Goal: Information Seeking & Learning: Learn about a topic

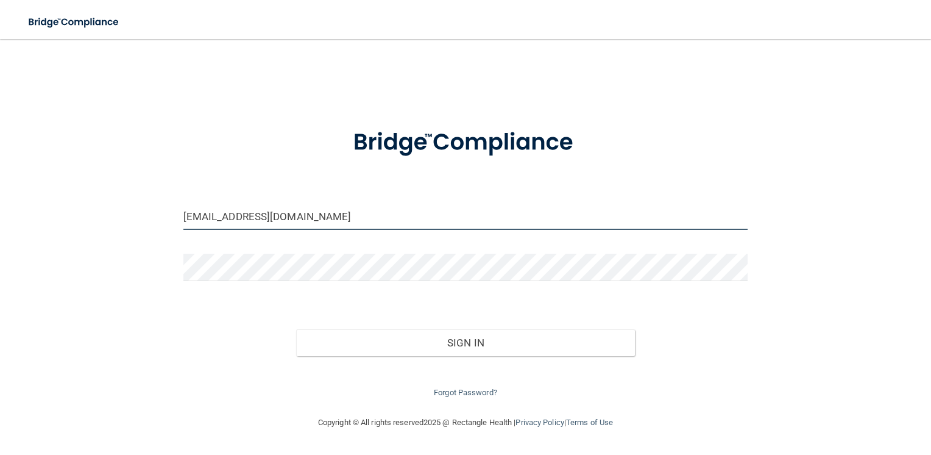
click at [281, 216] on input "[EMAIL_ADDRESS][DOMAIN_NAME]" at bounding box center [465, 215] width 565 height 27
drag, startPoint x: 280, startPoint y: 216, endPoint x: 88, endPoint y: 215, distance: 192.5
click at [88, 216] on div "yferrer1234@gmail.com Invalid email/password. You don't have permission to acce…" at bounding box center [465, 227] width 882 height 352
click at [312, 218] on input "pepa4069@yahoo.comom" at bounding box center [465, 215] width 565 height 27
type input "[EMAIL_ADDRESS][DOMAIN_NAME]"
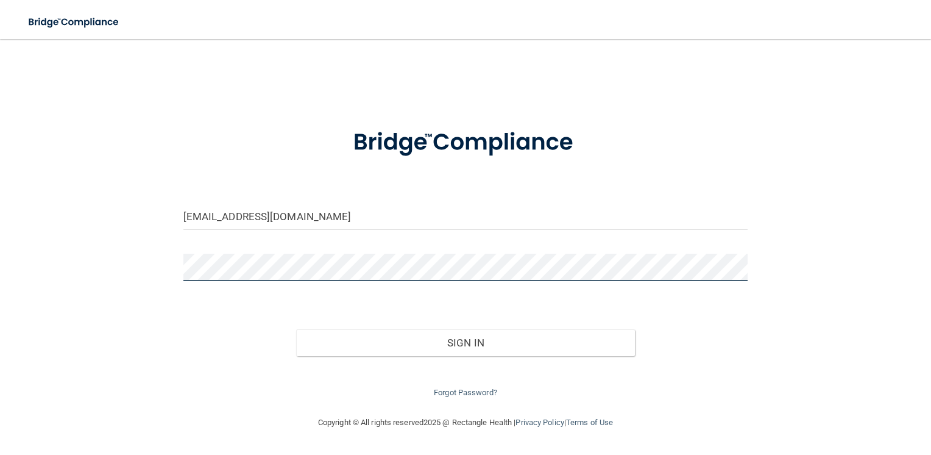
click at [110, 279] on div "pepa4069@yahoo.com Invalid email/password. You don't have permission to access …" at bounding box center [465, 227] width 882 height 352
click at [296, 329] on button "Sign In" at bounding box center [465, 342] width 339 height 27
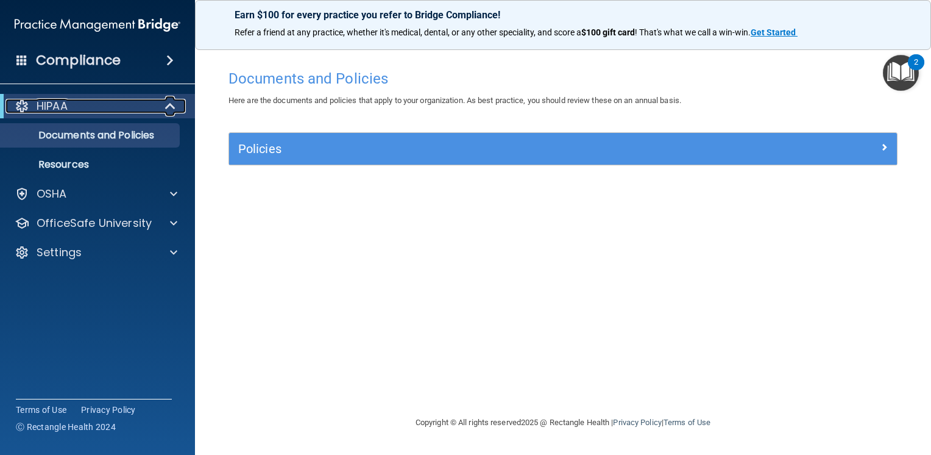
click at [163, 102] on div at bounding box center [171, 106] width 30 height 15
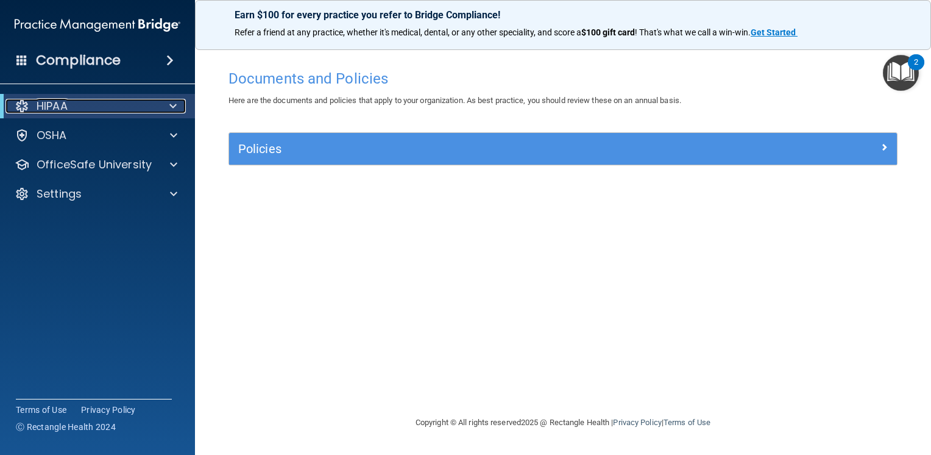
click at [163, 101] on div at bounding box center [171, 106] width 30 height 15
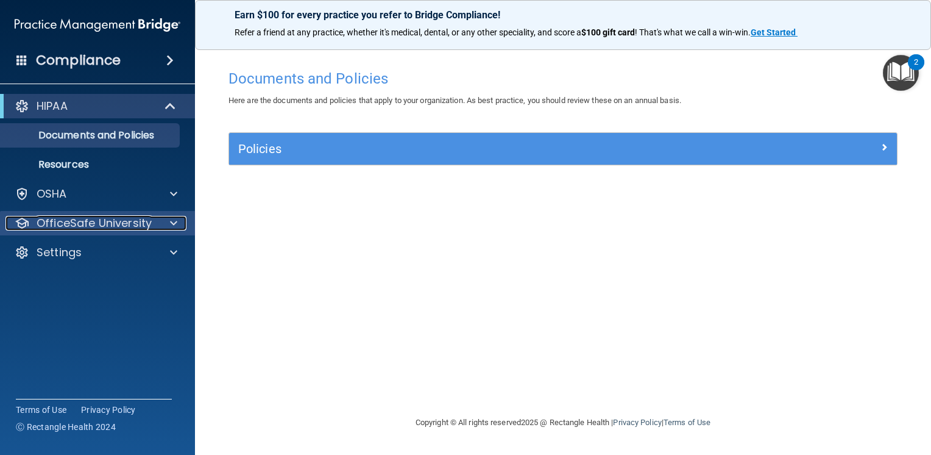
click at [133, 221] on p "OfficeSafe University" at bounding box center [94, 223] width 115 height 15
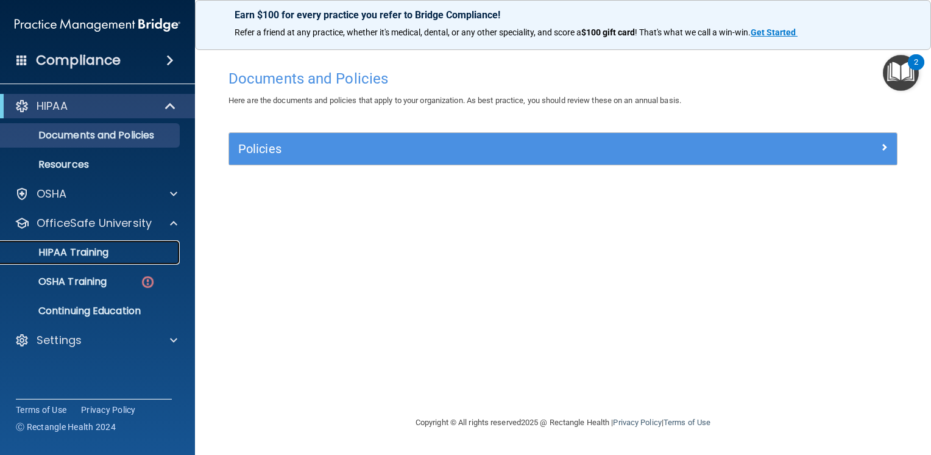
click at [123, 247] on div "HIPAA Training" at bounding box center [91, 252] width 166 height 12
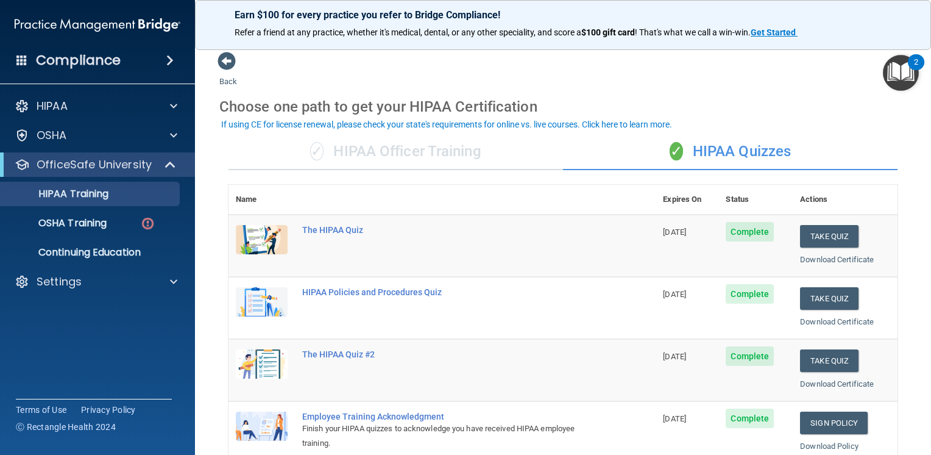
click at [412, 149] on div "✓ HIPAA Officer Training" at bounding box center [395, 151] width 335 height 37
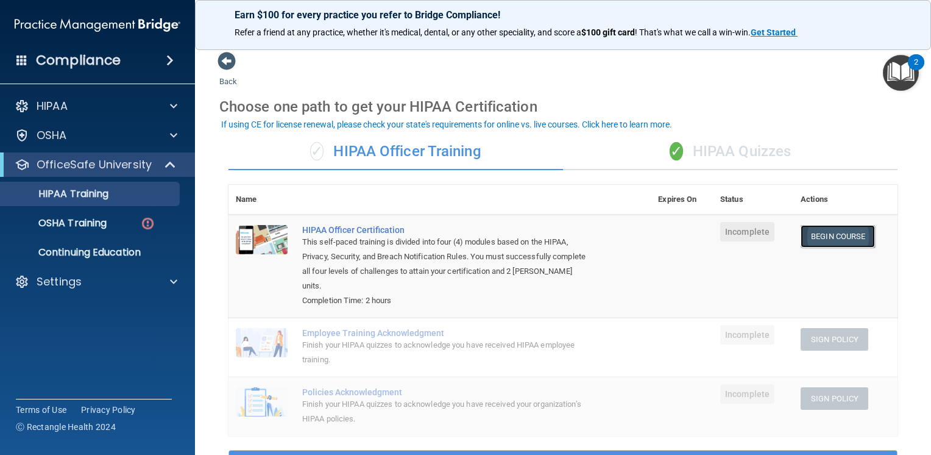
click at [833, 231] on link "Begin Course" at bounding box center [838, 236] width 74 height 23
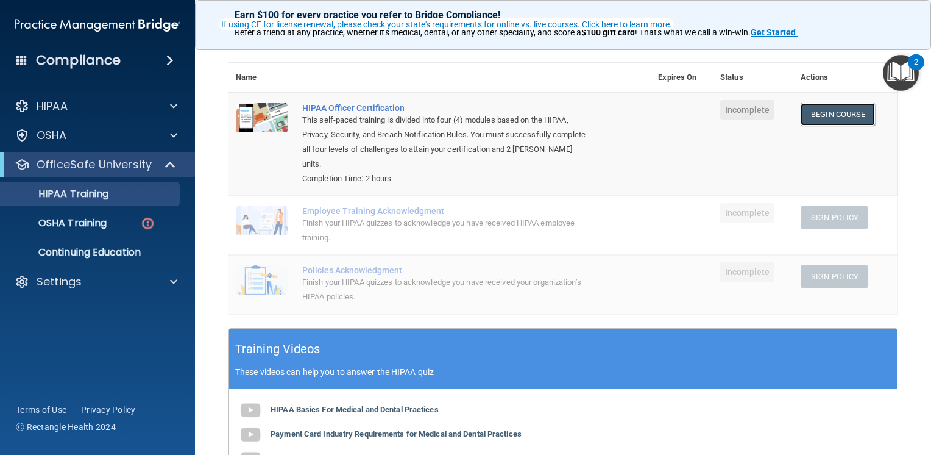
scroll to position [61, 0]
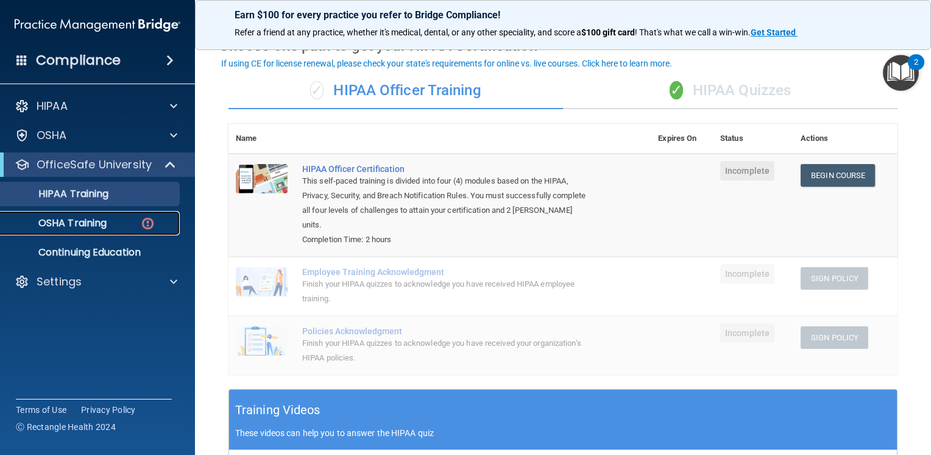
click at [88, 224] on p "OSHA Training" at bounding box center [57, 223] width 99 height 12
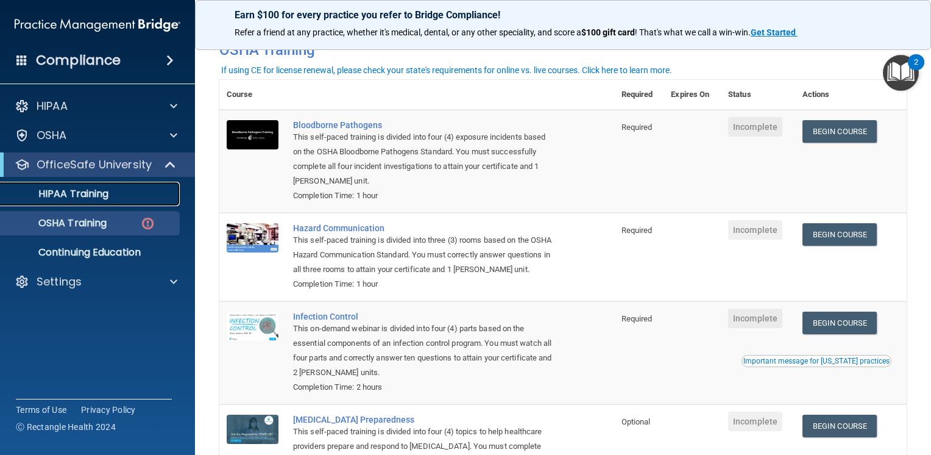
click at [90, 197] on p "HIPAA Training" at bounding box center [58, 194] width 101 height 12
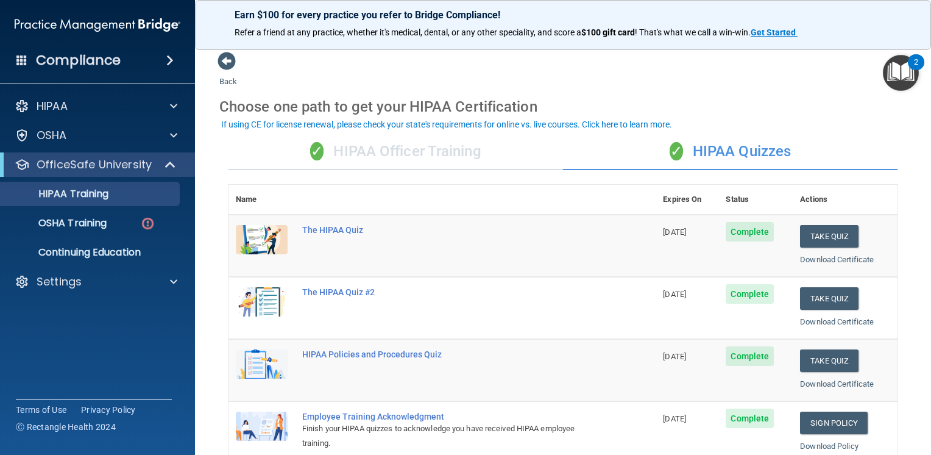
click at [314, 142] on span "✓" at bounding box center [316, 151] width 13 height 18
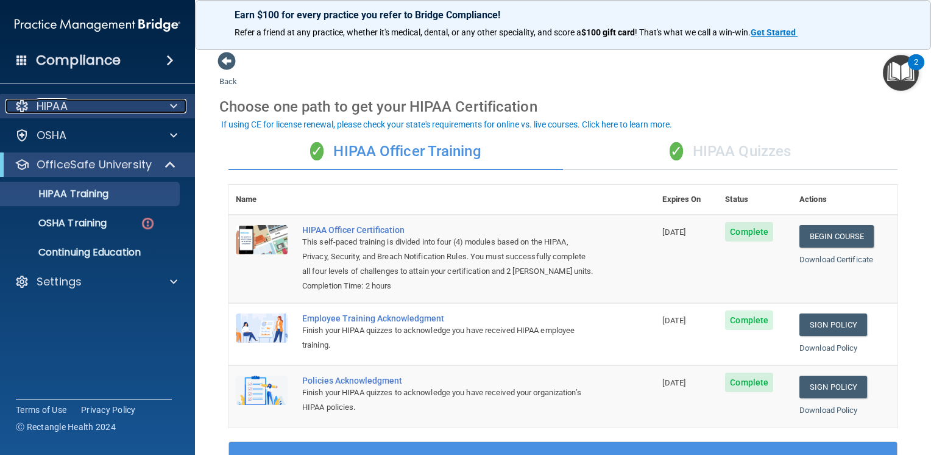
click at [114, 99] on div "HIPAA" at bounding box center [80, 106] width 151 height 15
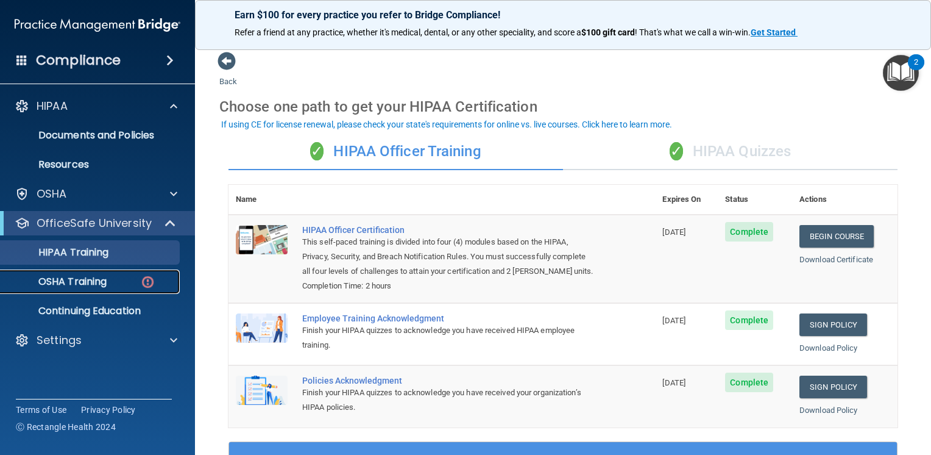
click at [94, 282] on p "OSHA Training" at bounding box center [57, 281] width 99 height 12
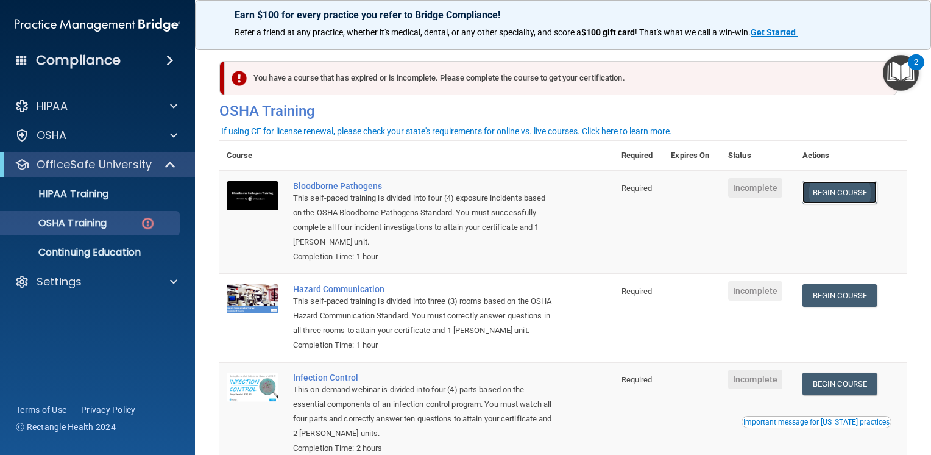
click at [824, 191] on link "Begin Course" at bounding box center [839, 192] width 74 height 23
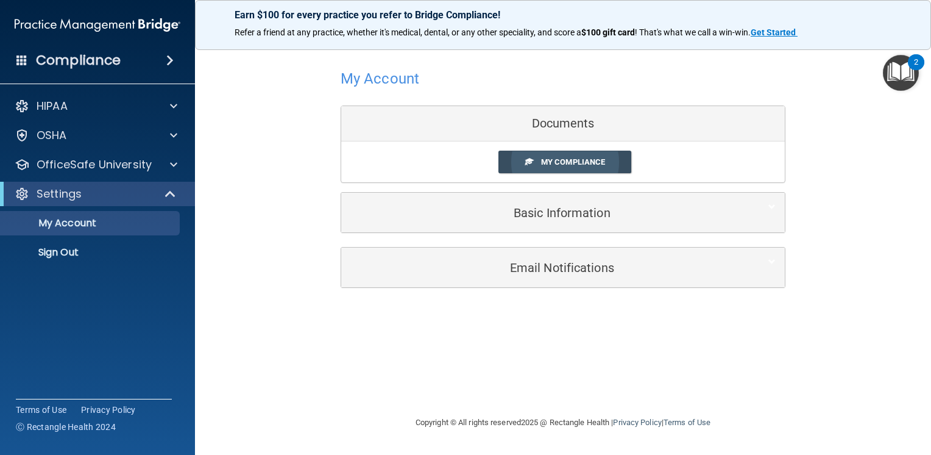
click at [577, 158] on span "My Compliance" at bounding box center [573, 161] width 64 height 9
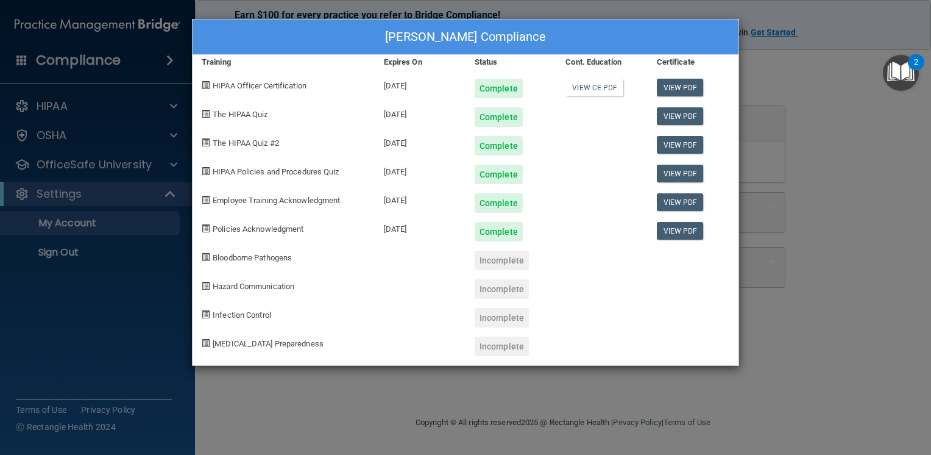
click at [790, 129] on div "Anabell Gonzalez's Compliance Training Expires On Status Cont. Education Certif…" at bounding box center [465, 227] width 931 height 455
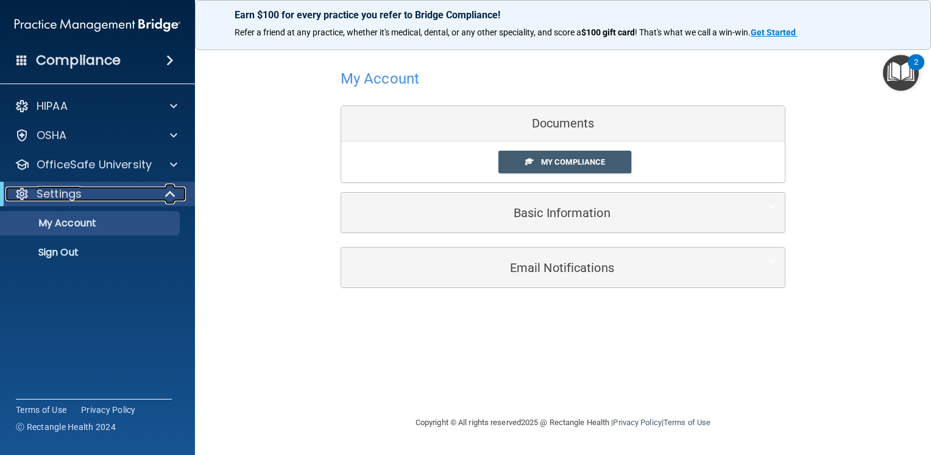
click at [136, 192] on div "Settings" at bounding box center [80, 193] width 151 height 15
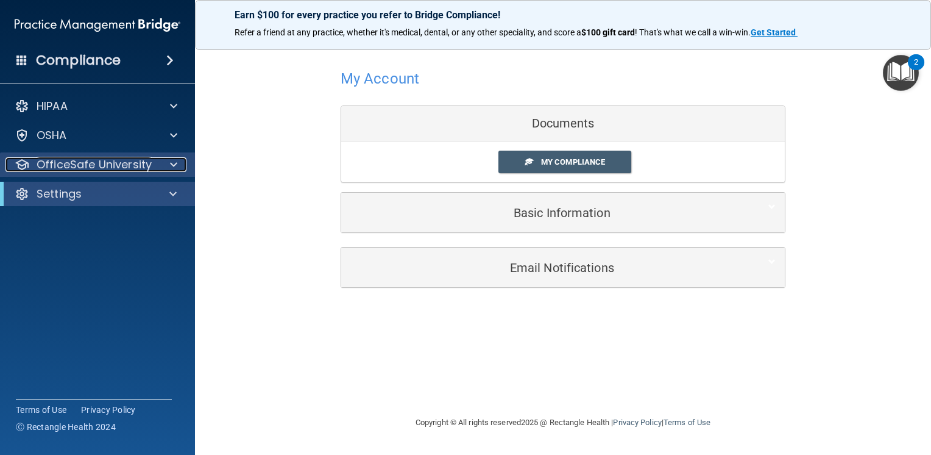
click at [158, 165] on div at bounding box center [172, 164] width 30 height 15
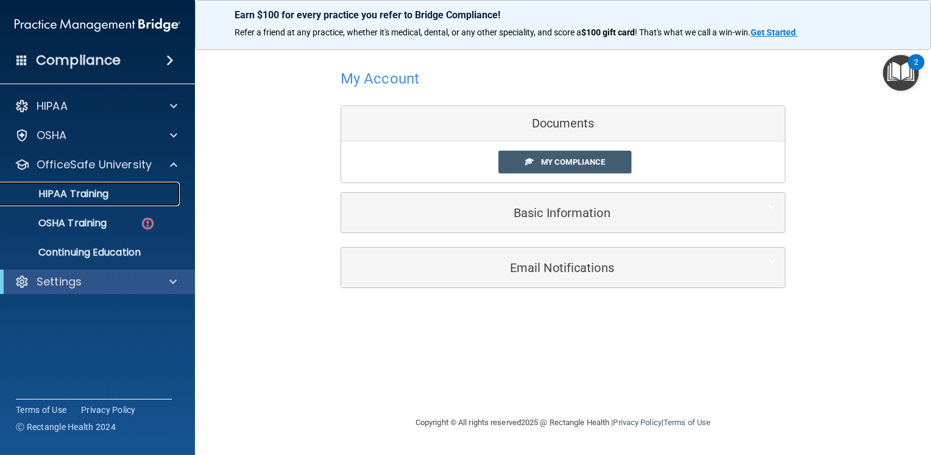
click at [147, 192] on div "HIPAA Training" at bounding box center [91, 194] width 166 height 12
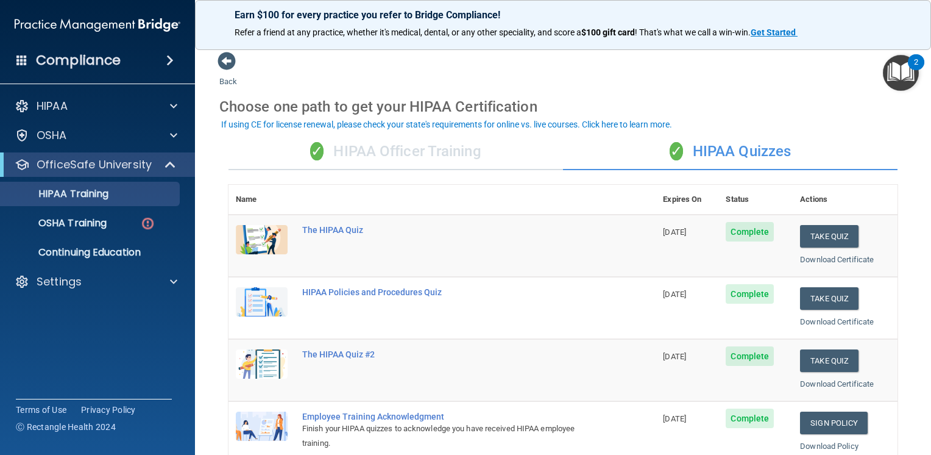
click at [406, 150] on div "✓ HIPAA Officer Training" at bounding box center [395, 151] width 335 height 37
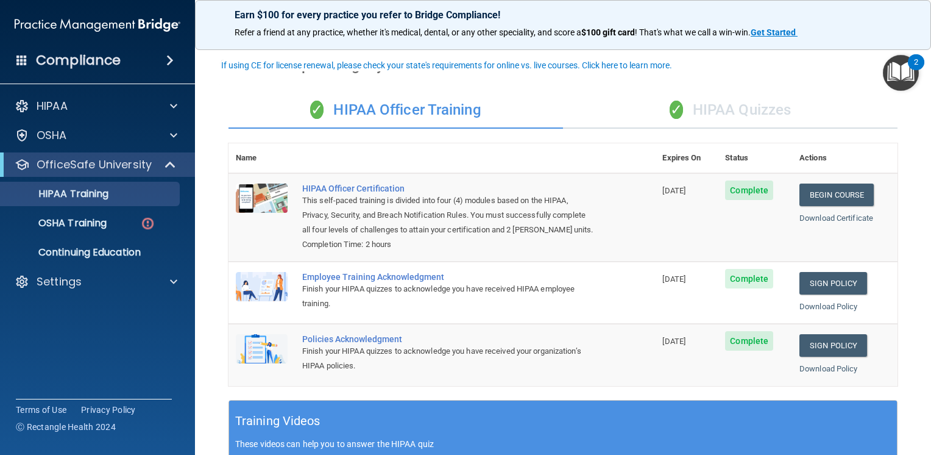
scroll to position [61, 0]
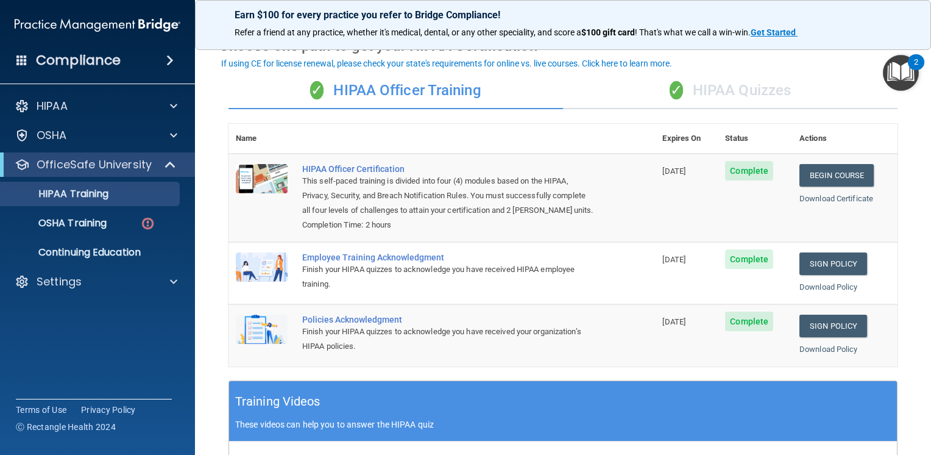
click at [712, 93] on div "✓ HIPAA Quizzes" at bounding box center [730, 91] width 335 height 37
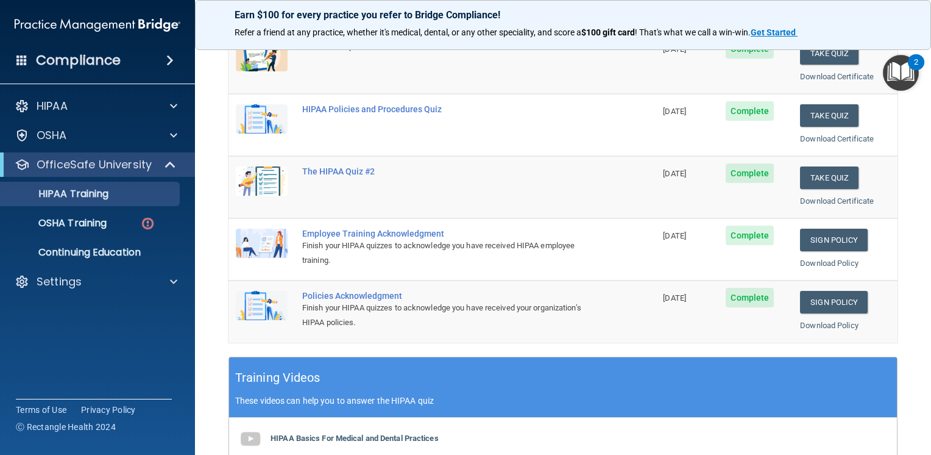
scroll to position [0, 0]
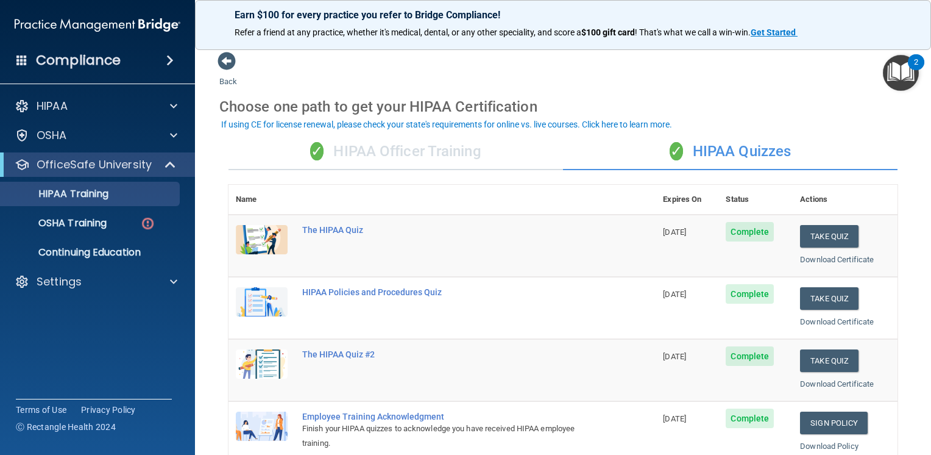
click at [390, 147] on div "✓ HIPAA Officer Training" at bounding box center [395, 151] width 335 height 37
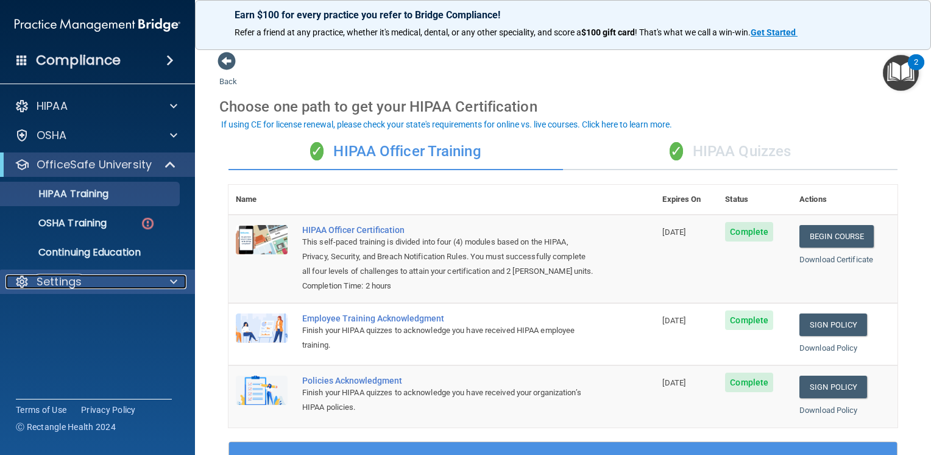
click at [86, 276] on div "Settings" at bounding box center [80, 281] width 151 height 15
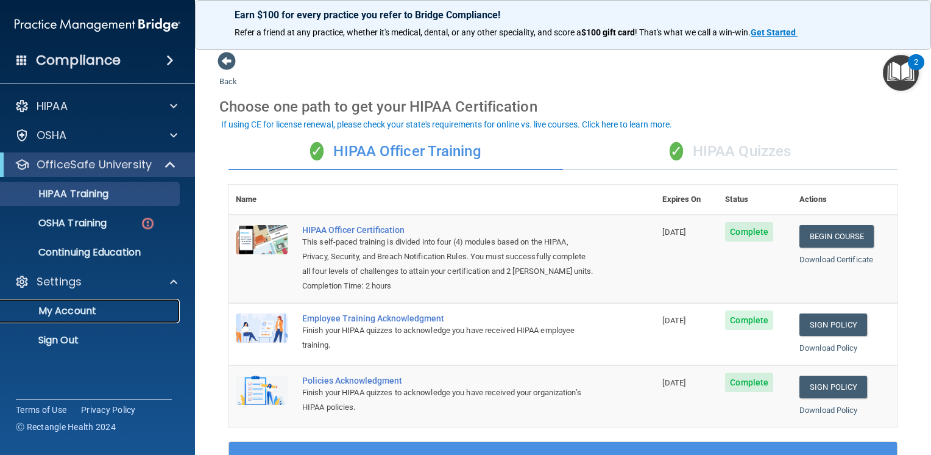
click at [87, 307] on p "My Account" at bounding box center [91, 311] width 166 height 12
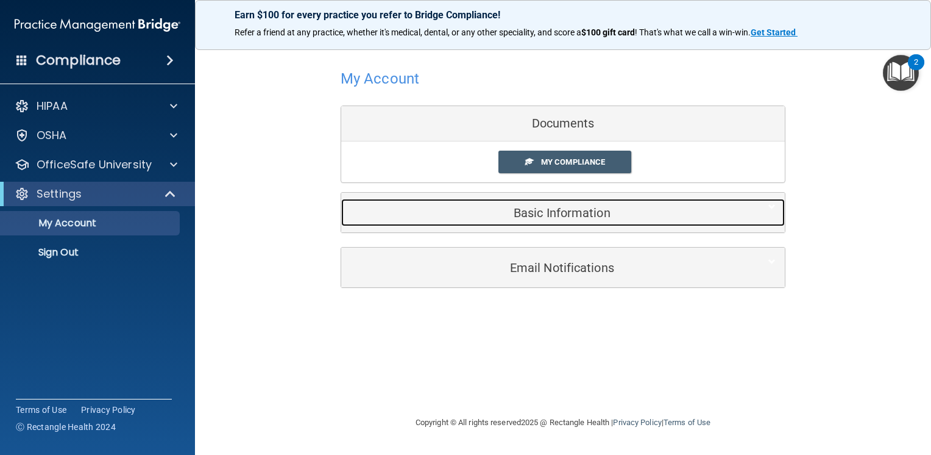
click at [570, 207] on h5 "Basic Information" at bounding box center [544, 212] width 388 height 13
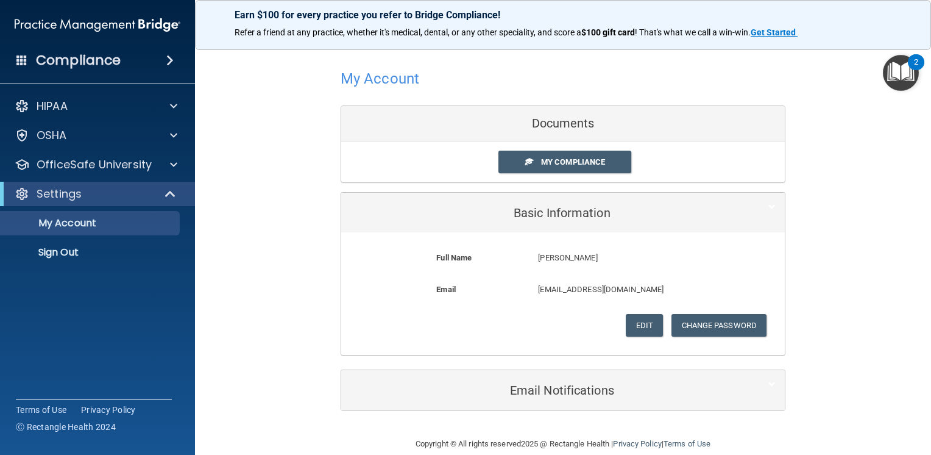
click at [266, 185] on div "My Account Documents My Compliance My Compliance My BAA Basic Information Full …" at bounding box center [562, 237] width 687 height 373
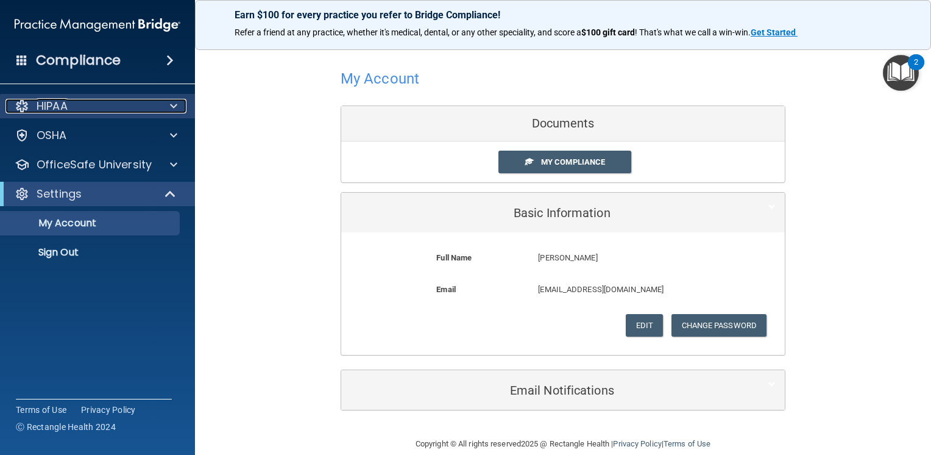
click at [171, 99] on span at bounding box center [173, 106] width 7 height 15
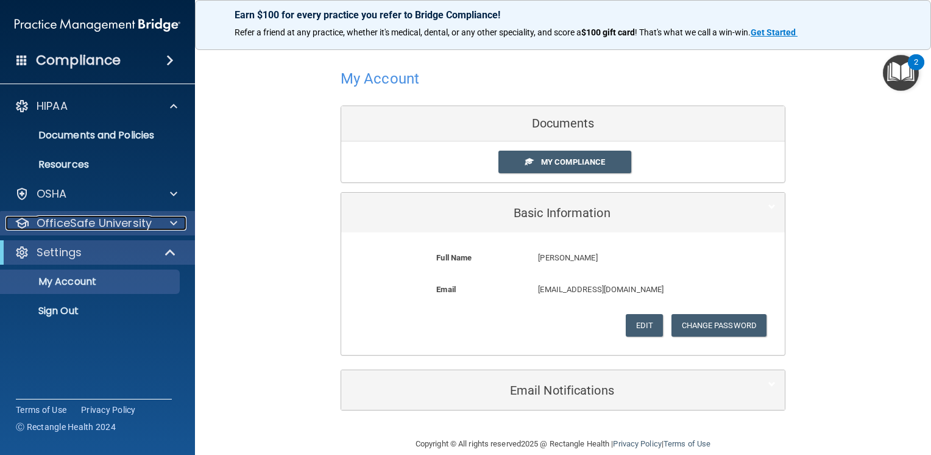
click at [130, 218] on p "OfficeSafe University" at bounding box center [94, 223] width 115 height 15
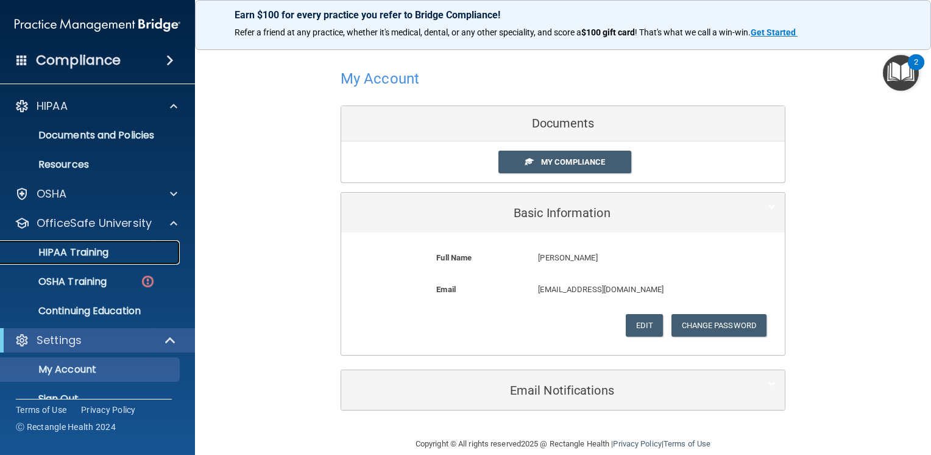
click at [116, 247] on div "HIPAA Training" at bounding box center [91, 252] width 166 height 12
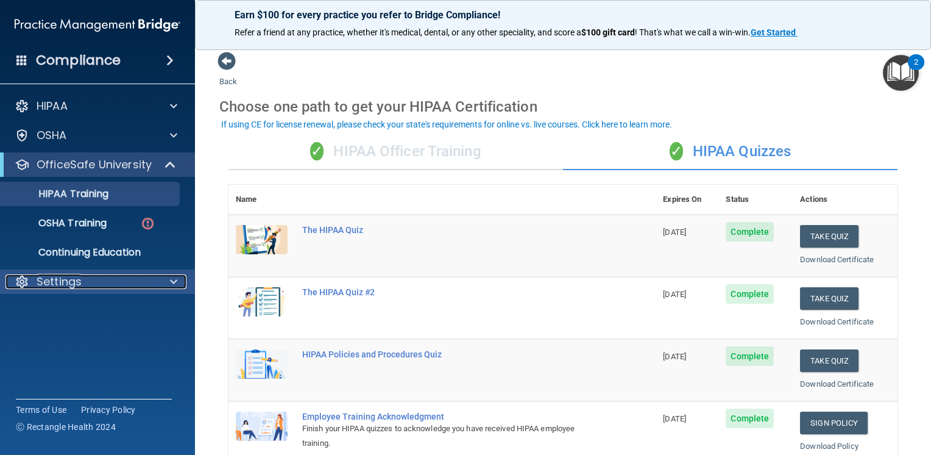
click at [119, 274] on div "Settings" at bounding box center [80, 281] width 151 height 15
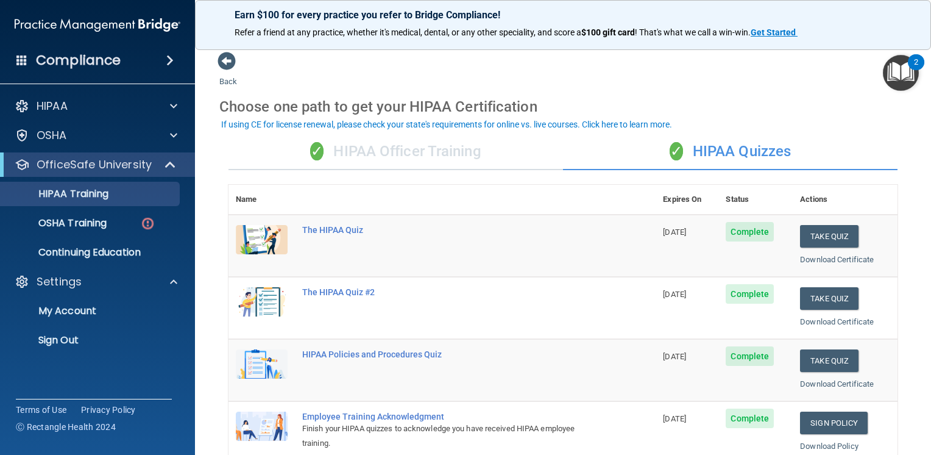
click at [405, 146] on div "✓ HIPAA Officer Training" at bounding box center [395, 151] width 335 height 37
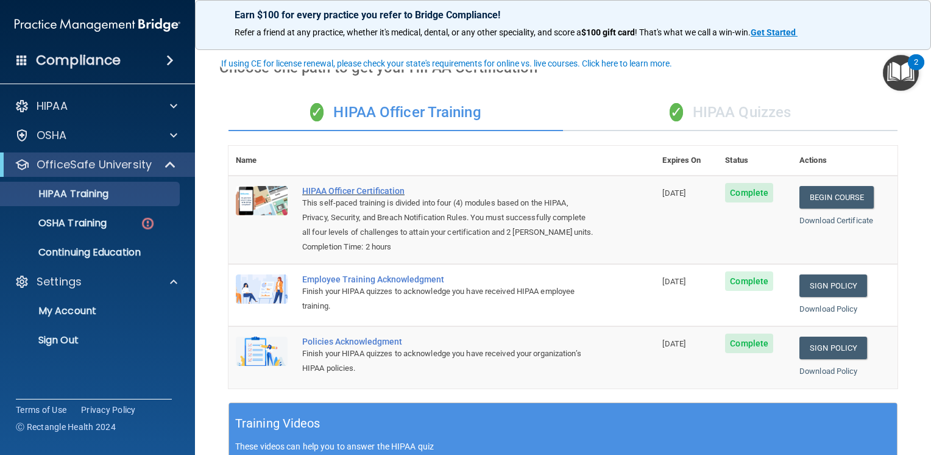
scroll to position [61, 0]
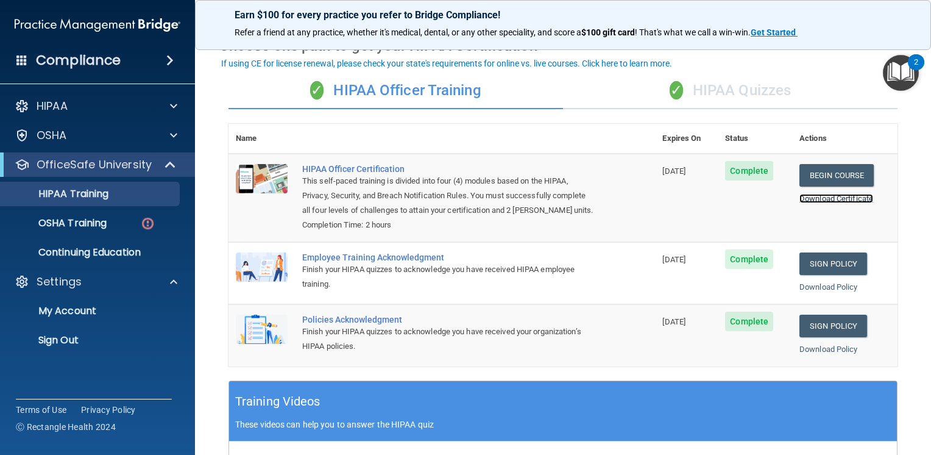
click at [831, 199] on link "Download Certificate" at bounding box center [836, 198] width 74 height 9
click at [717, 89] on div "✓ HIPAA Quizzes" at bounding box center [730, 91] width 335 height 37
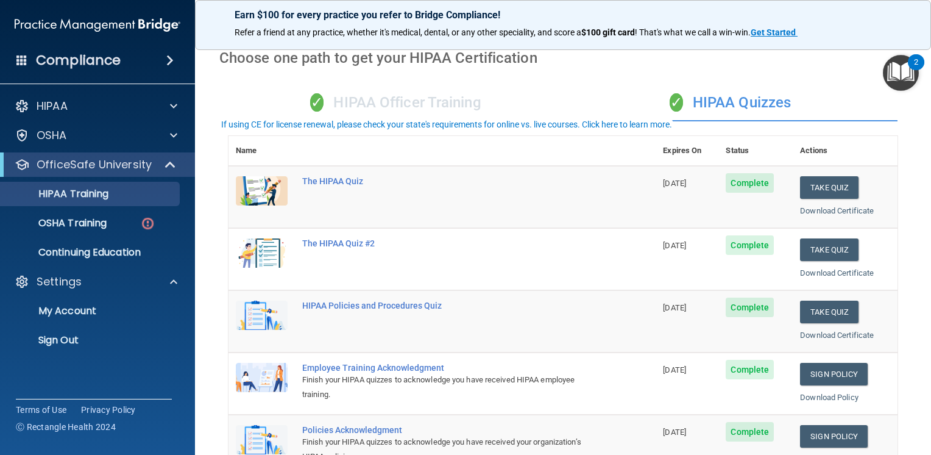
scroll to position [0, 0]
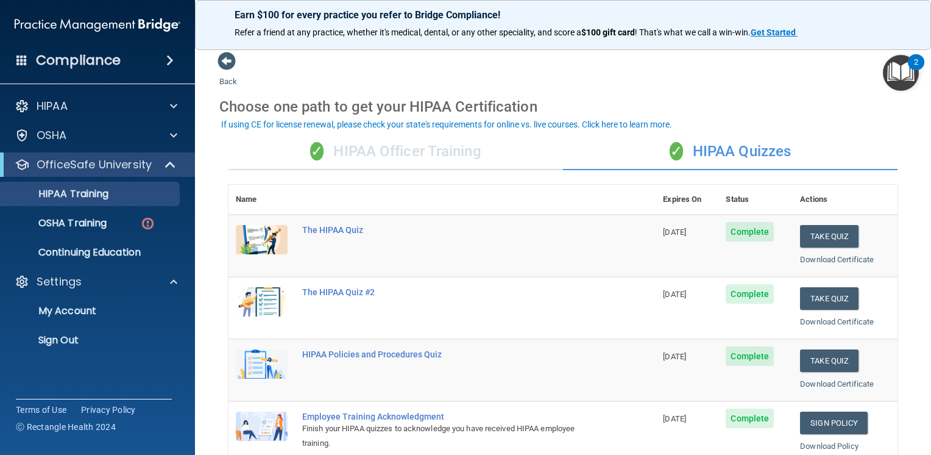
click at [444, 161] on div "✓ HIPAA Officer Training" at bounding box center [395, 151] width 335 height 37
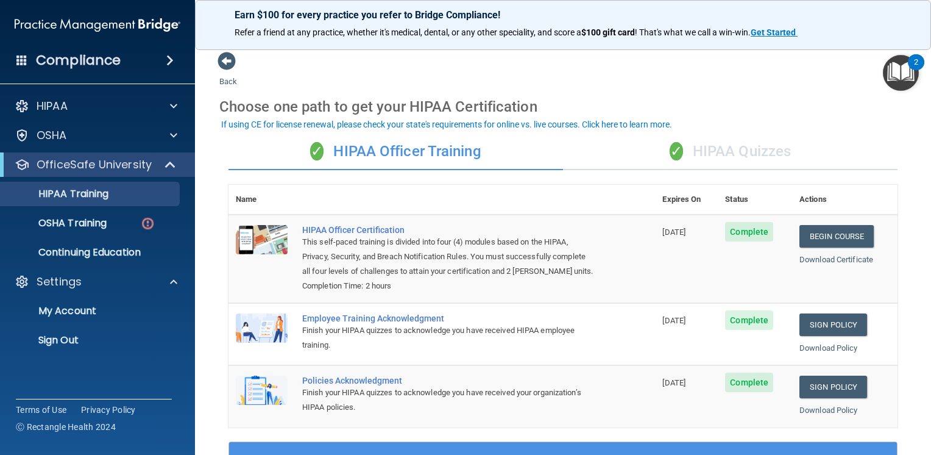
click at [697, 151] on div "✓ HIPAA Quizzes" at bounding box center [730, 151] width 335 height 37
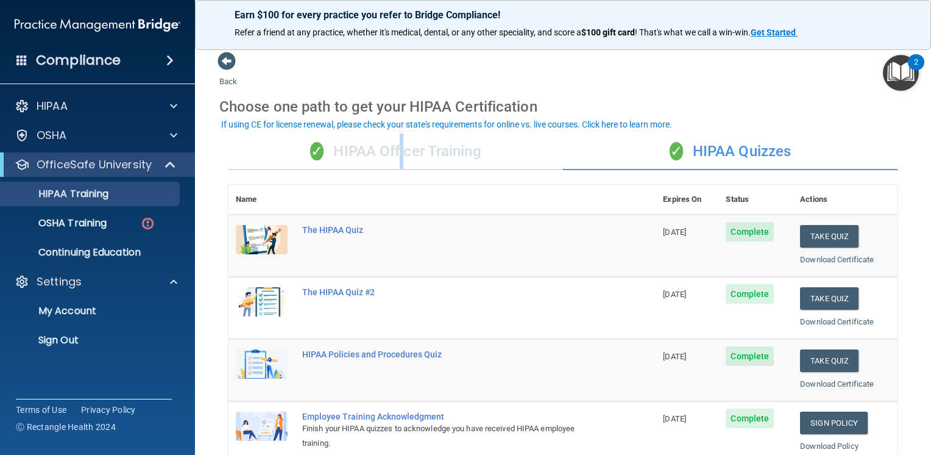
click at [398, 150] on div "✓ HIPAA Officer Training" at bounding box center [395, 151] width 335 height 37
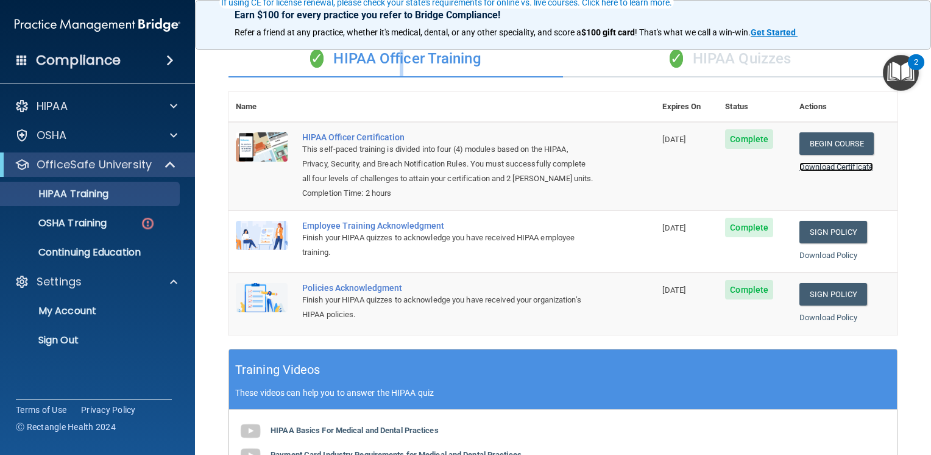
scroll to position [122, 0]
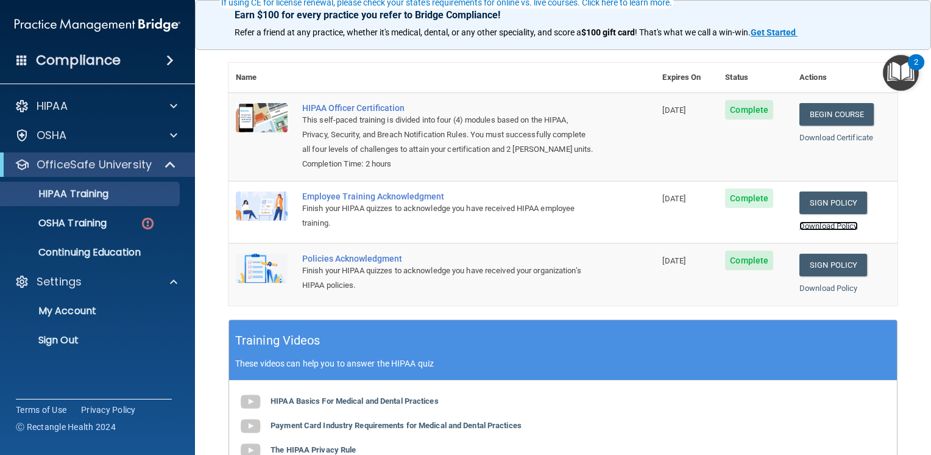
click at [823, 230] on link "Download Policy" at bounding box center [828, 225] width 58 height 9
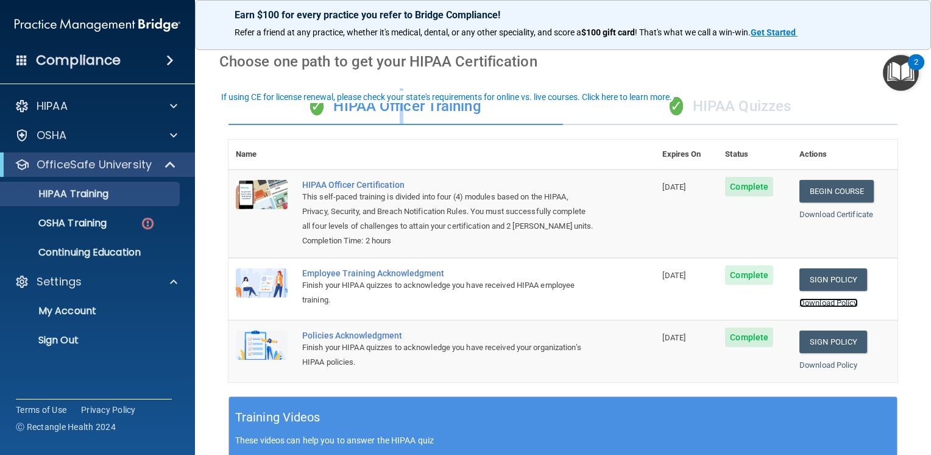
scroll to position [0, 0]
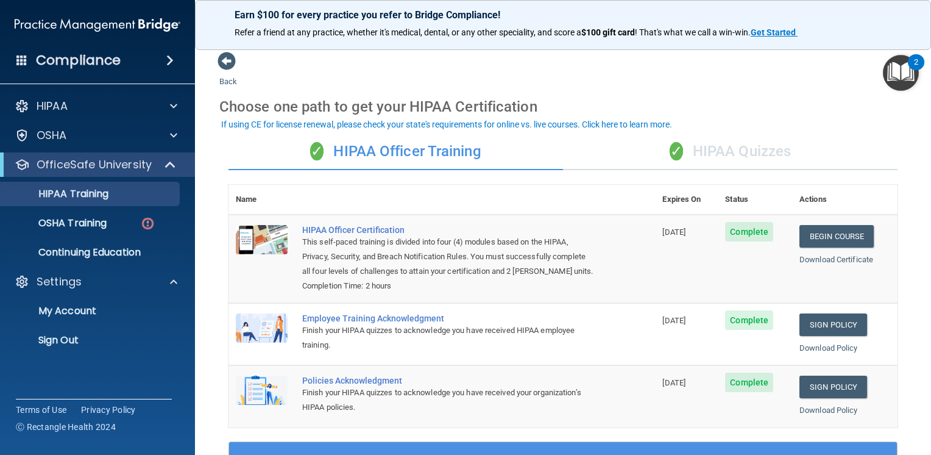
click at [702, 158] on div "✓ HIPAA Quizzes" at bounding box center [730, 151] width 335 height 37
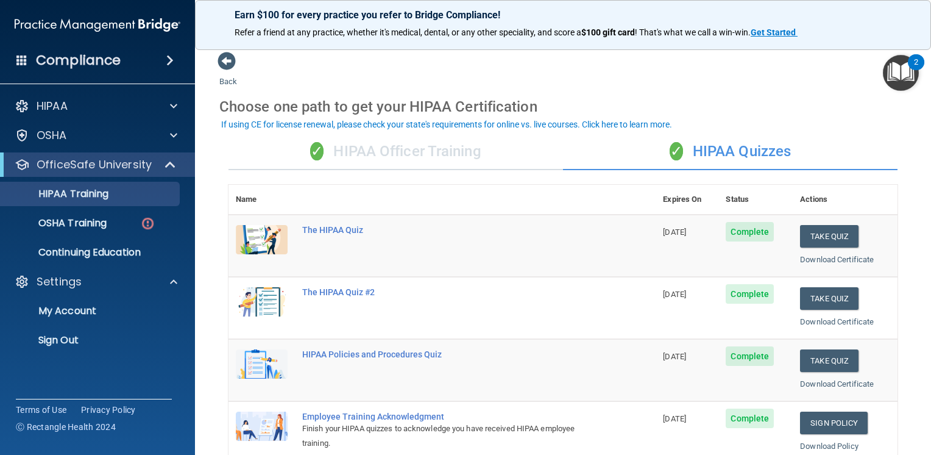
click at [428, 147] on div "✓ HIPAA Officer Training" at bounding box center [395, 151] width 335 height 37
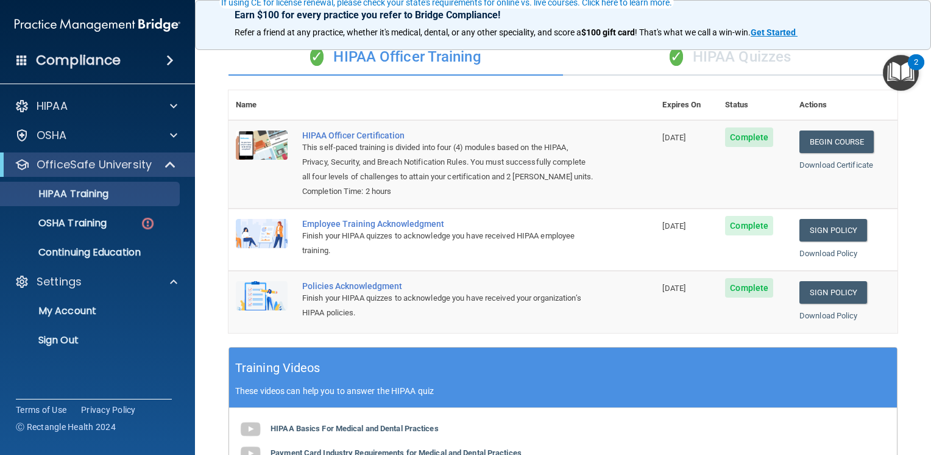
scroll to position [122, 0]
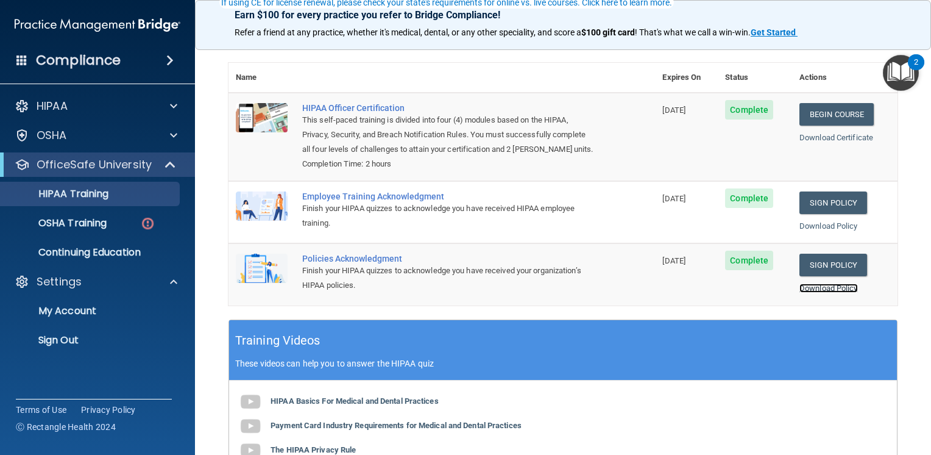
click at [846, 292] on link "Download Policy" at bounding box center [828, 287] width 58 height 9
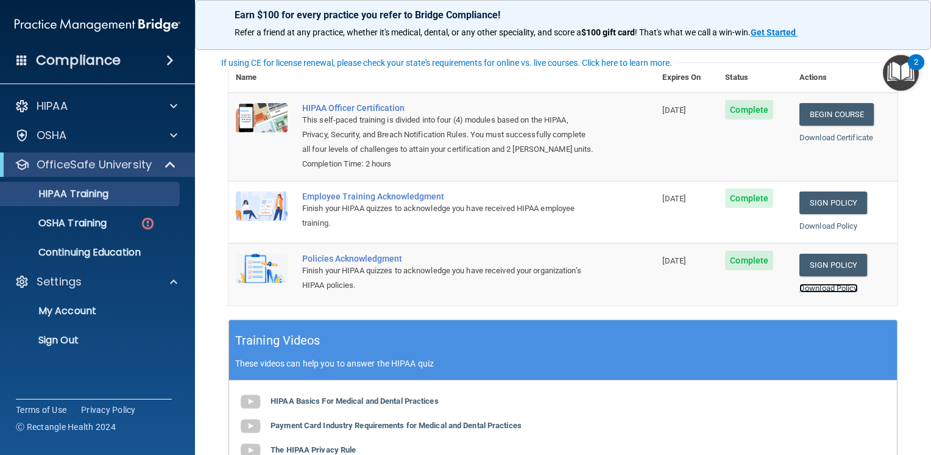
scroll to position [0, 0]
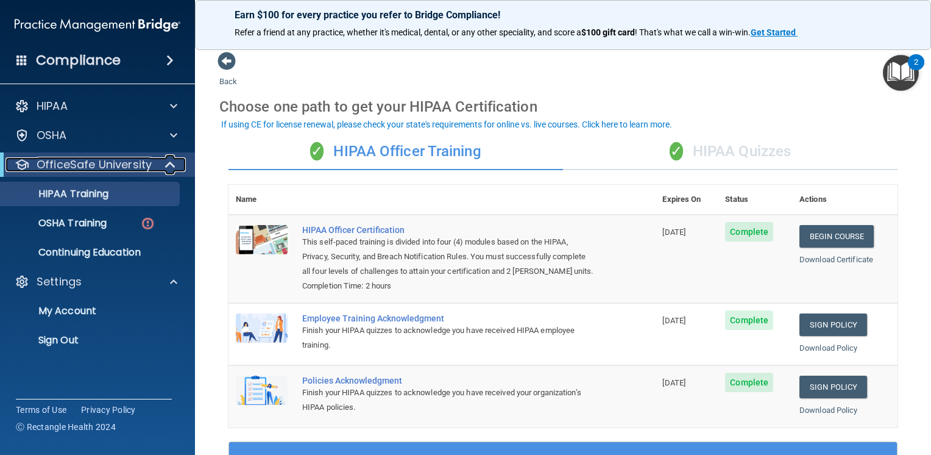
click at [175, 162] on span at bounding box center [171, 164] width 10 height 15
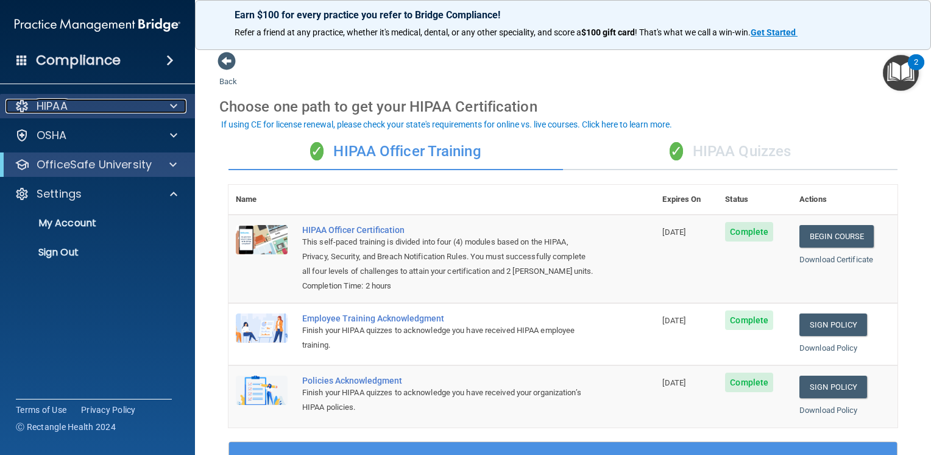
click at [165, 107] on div at bounding box center [172, 106] width 30 height 15
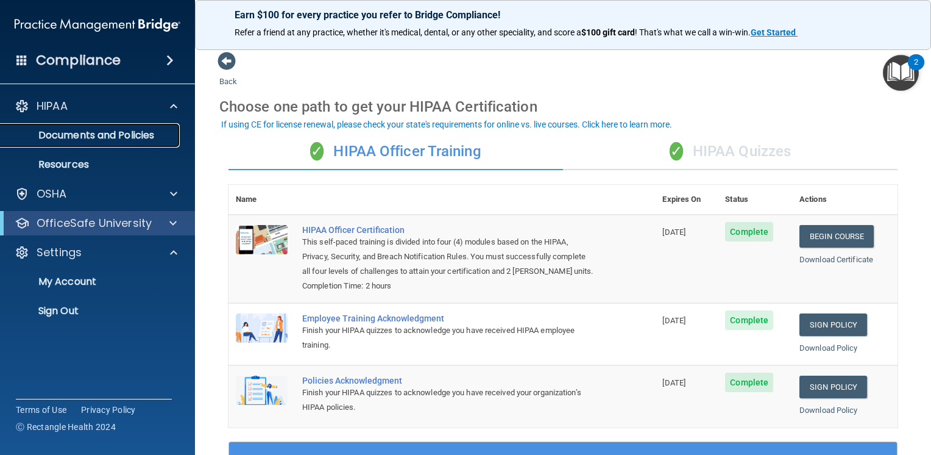
click at [159, 133] on p "Documents and Policies" at bounding box center [91, 135] width 166 height 12
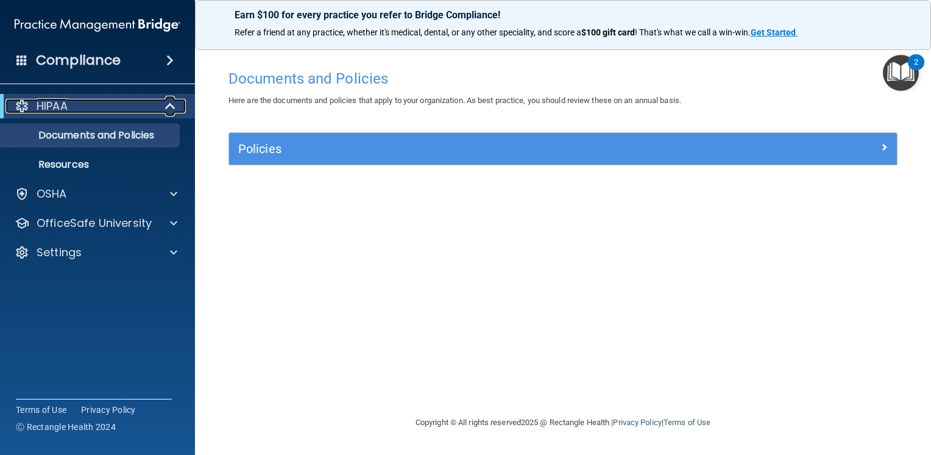
click at [167, 107] on span at bounding box center [171, 106] width 10 height 15
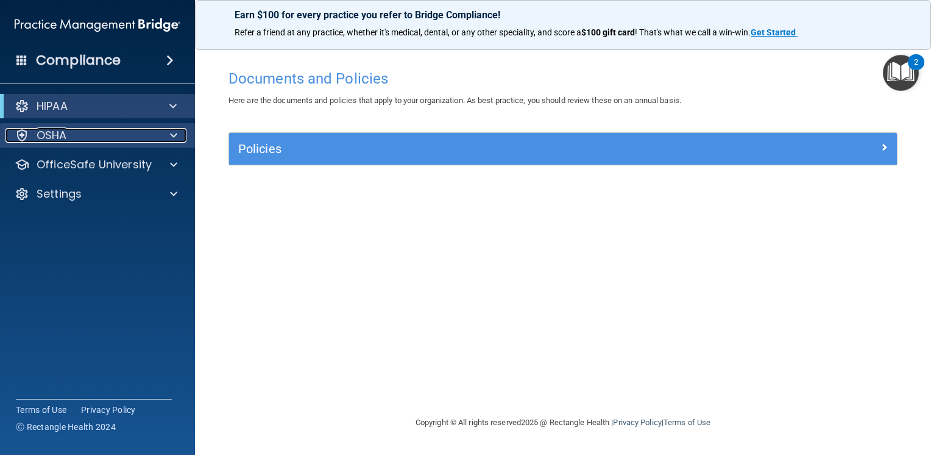
click at [139, 134] on div "OSHA" at bounding box center [80, 135] width 151 height 15
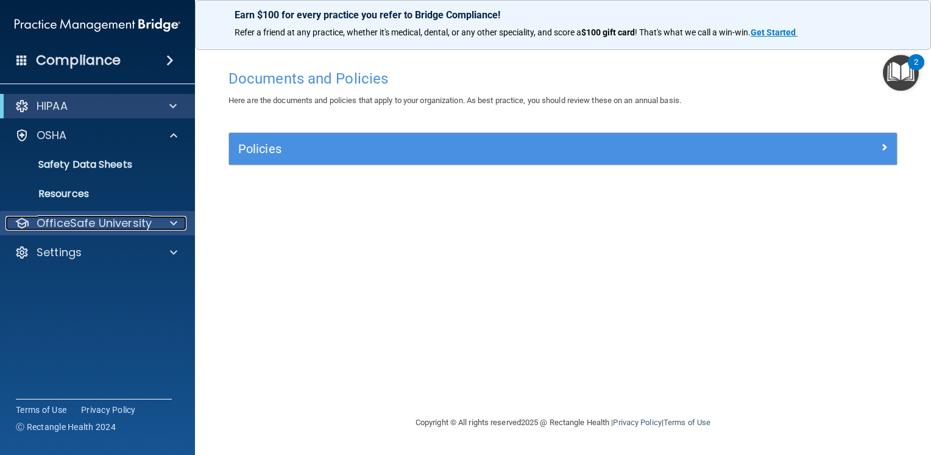
click at [126, 218] on p "OfficeSafe University" at bounding box center [94, 223] width 115 height 15
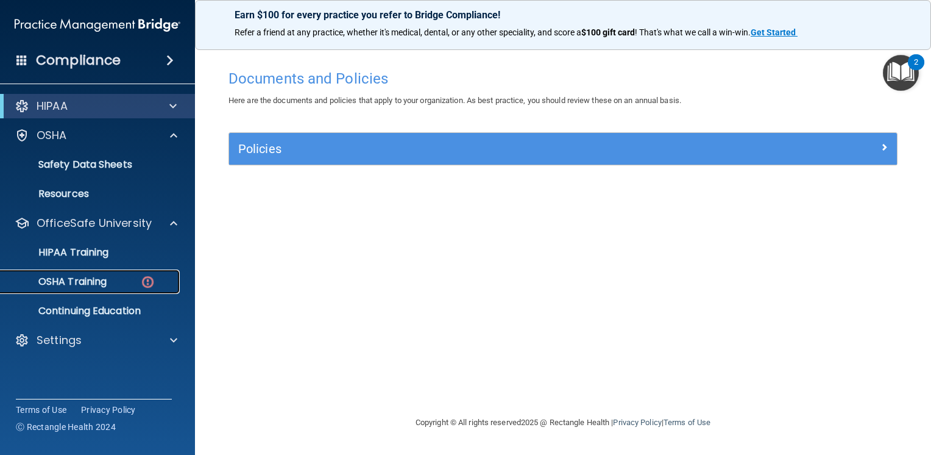
click at [104, 283] on p "OSHA Training" at bounding box center [57, 281] width 99 height 12
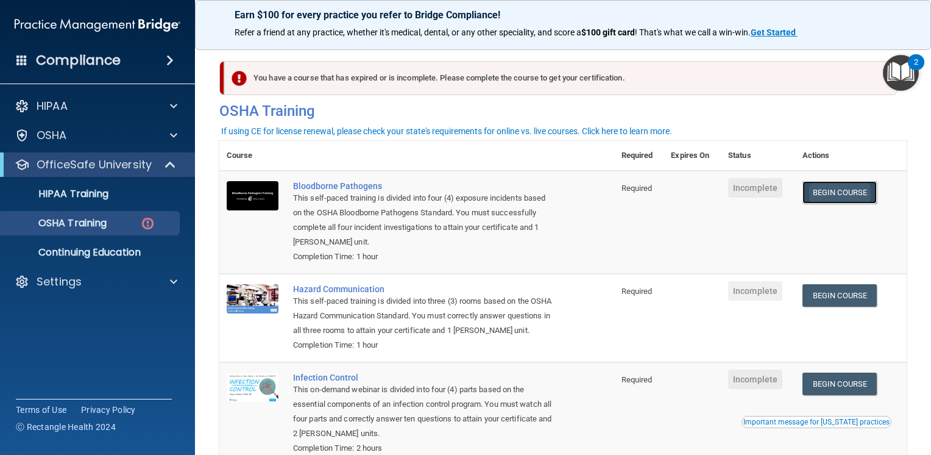
click at [834, 191] on link "Begin Course" at bounding box center [839, 192] width 74 height 23
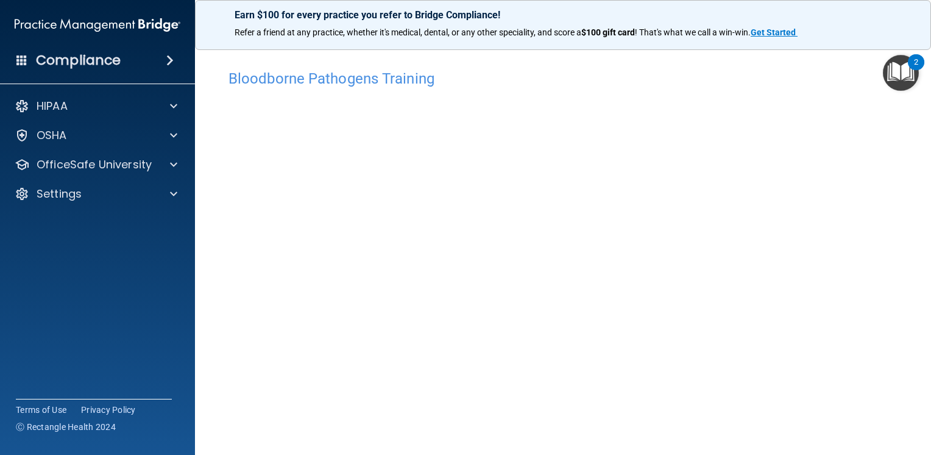
scroll to position [61, 0]
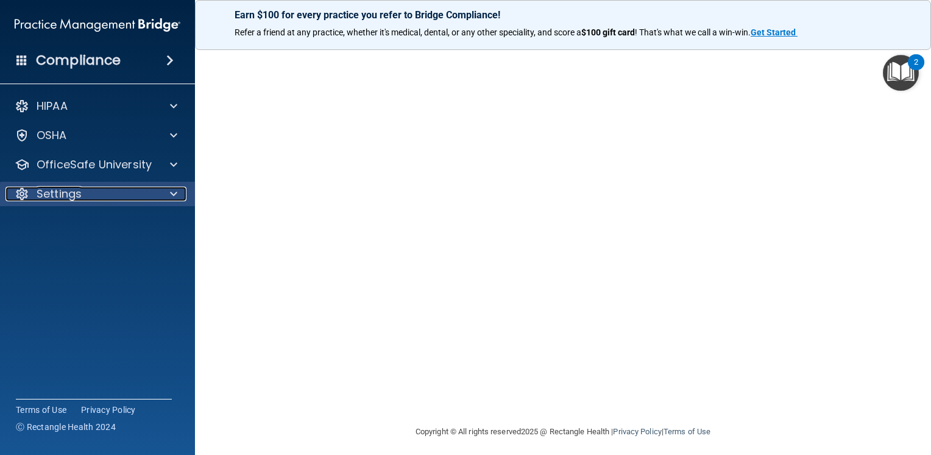
click at [115, 197] on div "Settings" at bounding box center [80, 193] width 151 height 15
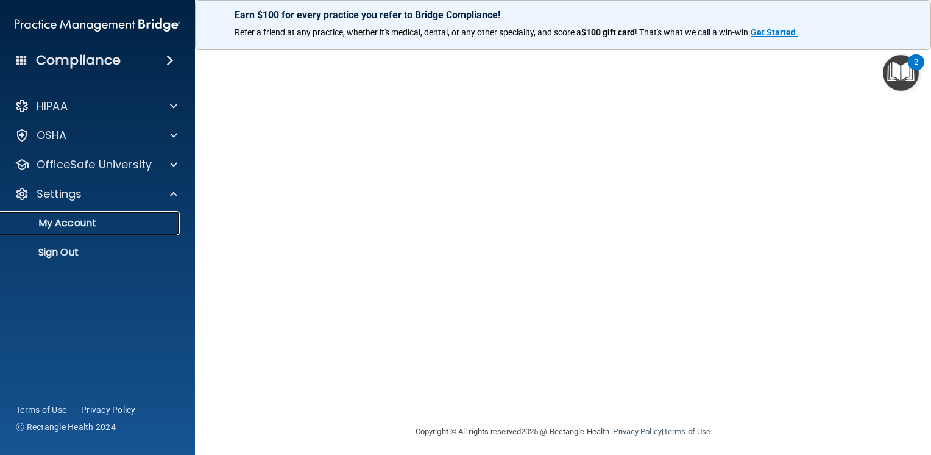
click at [105, 221] on p "My Account" at bounding box center [91, 223] width 166 height 12
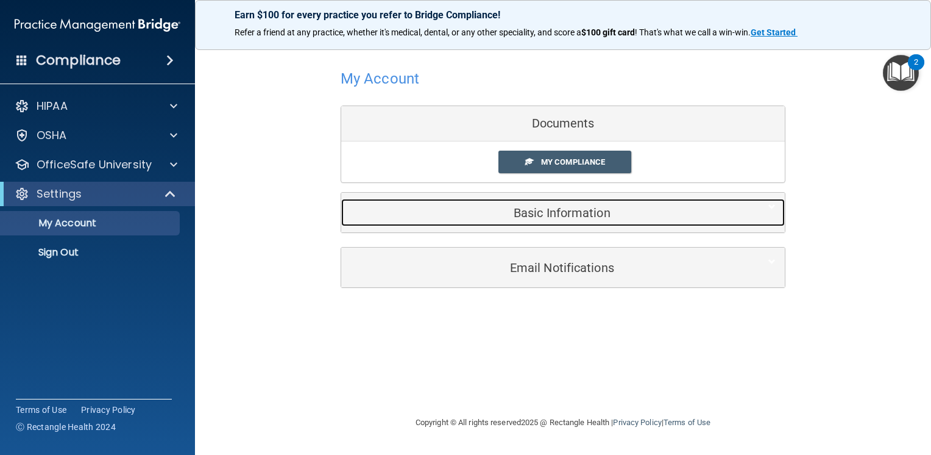
click at [549, 208] on h5 "Basic Information" at bounding box center [544, 212] width 388 height 13
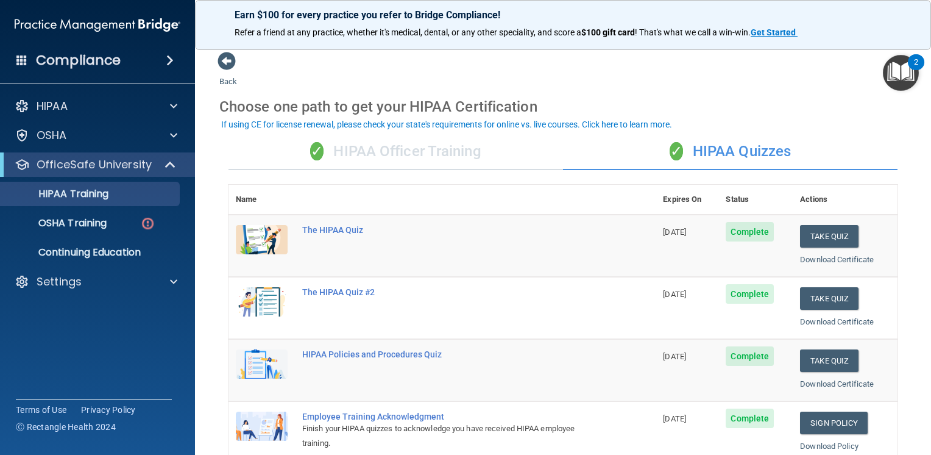
click at [394, 157] on div "✓ HIPAA Officer Training" at bounding box center [395, 151] width 335 height 37
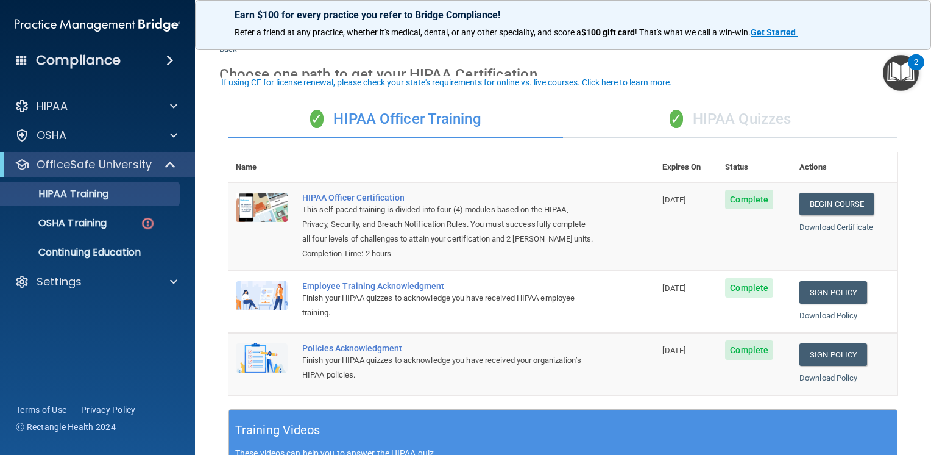
scroll to position [61, 0]
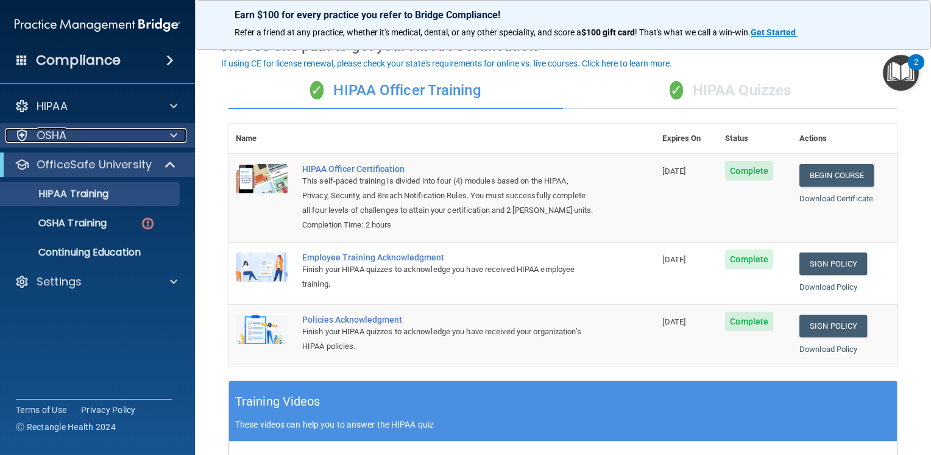
click at [63, 130] on p "OSHA" at bounding box center [52, 135] width 30 height 15
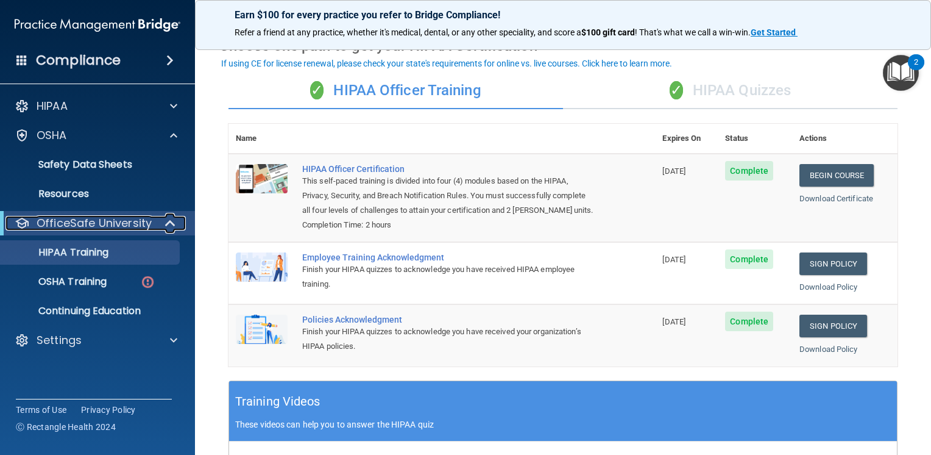
click at [130, 216] on p "OfficeSafe University" at bounding box center [94, 223] width 115 height 15
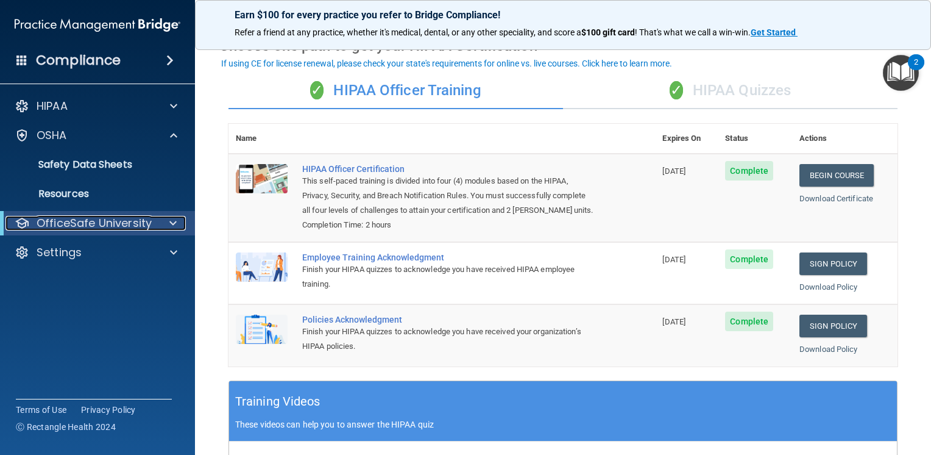
click at [173, 221] on span at bounding box center [172, 223] width 7 height 15
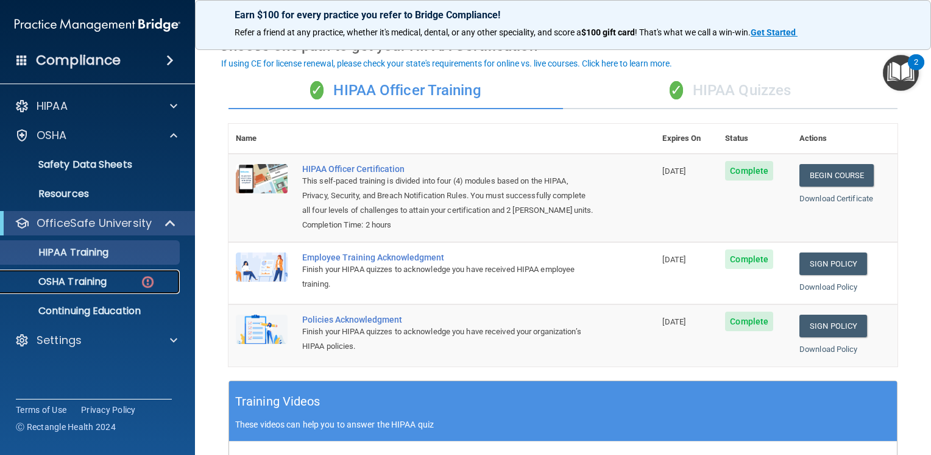
click at [99, 283] on p "OSHA Training" at bounding box center [57, 281] width 99 height 12
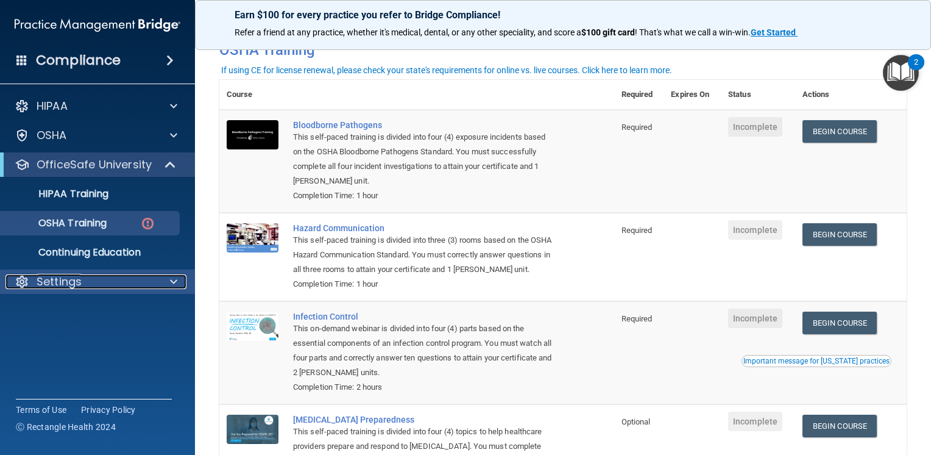
click at [95, 280] on div "Settings" at bounding box center [80, 281] width 151 height 15
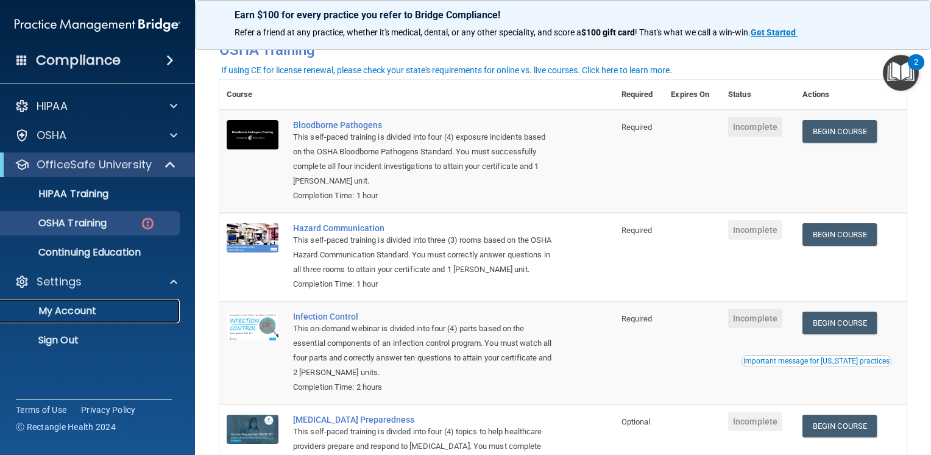
click at [96, 313] on p "My Account" at bounding box center [91, 311] width 166 height 12
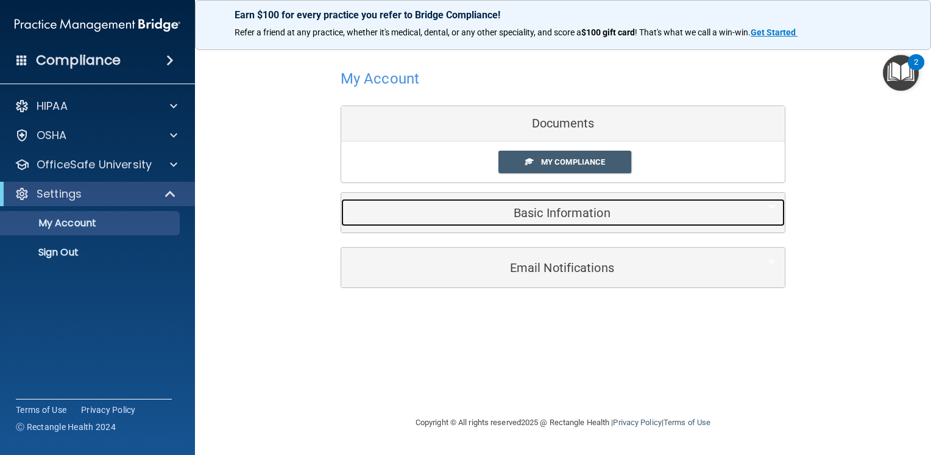
click at [568, 214] on h5 "Basic Information" at bounding box center [544, 212] width 388 height 13
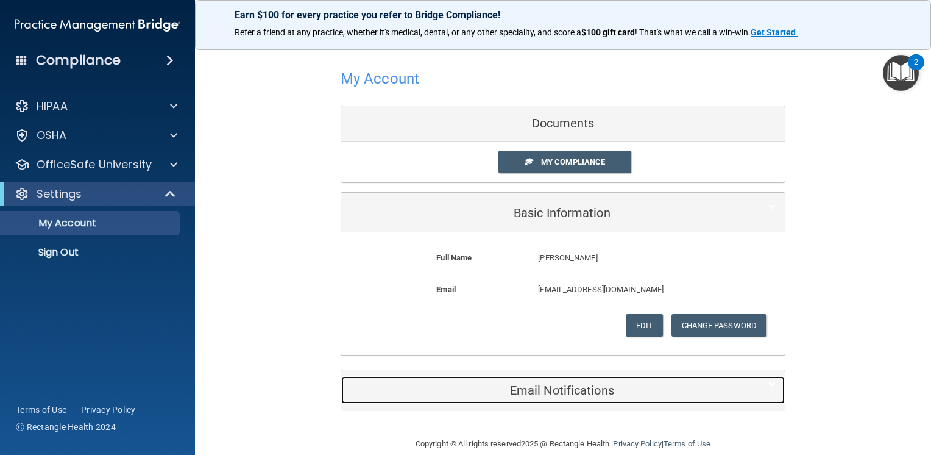
click at [570, 384] on h5 "Email Notifications" at bounding box center [544, 389] width 388 height 13
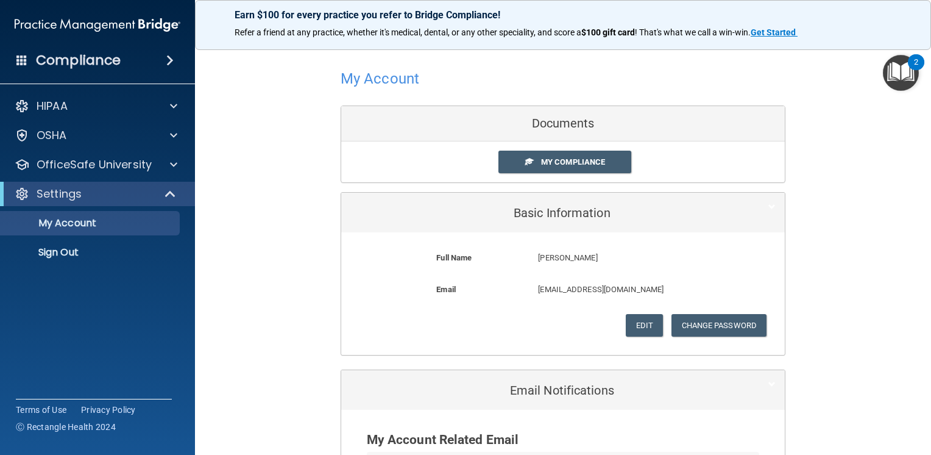
click at [274, 186] on div "My Account Documents My Compliance My Compliance My BAA Basic Information Full …" at bounding box center [562, 312] width 687 height 523
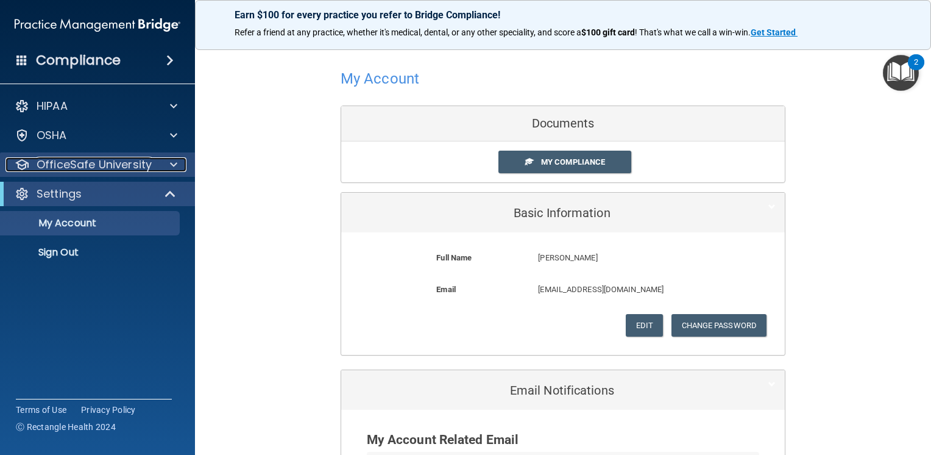
click at [175, 164] on span at bounding box center [173, 164] width 7 height 15
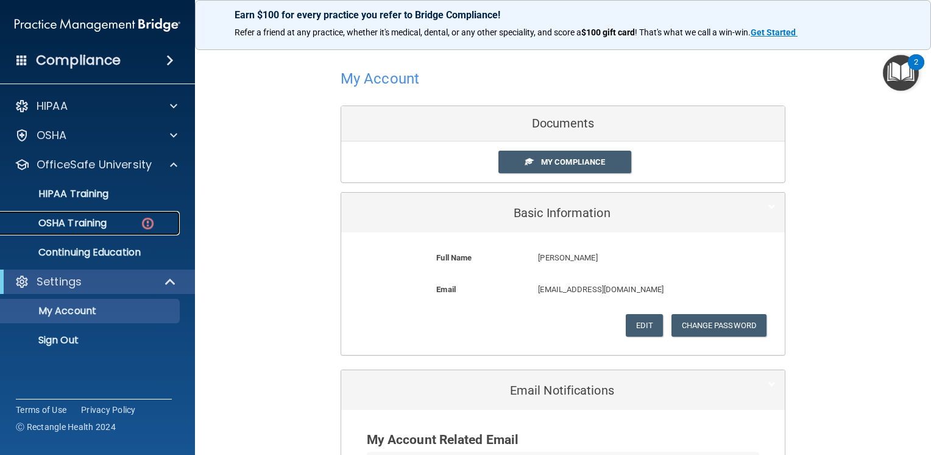
click at [139, 223] on div "OSHA Training" at bounding box center [91, 223] width 166 height 12
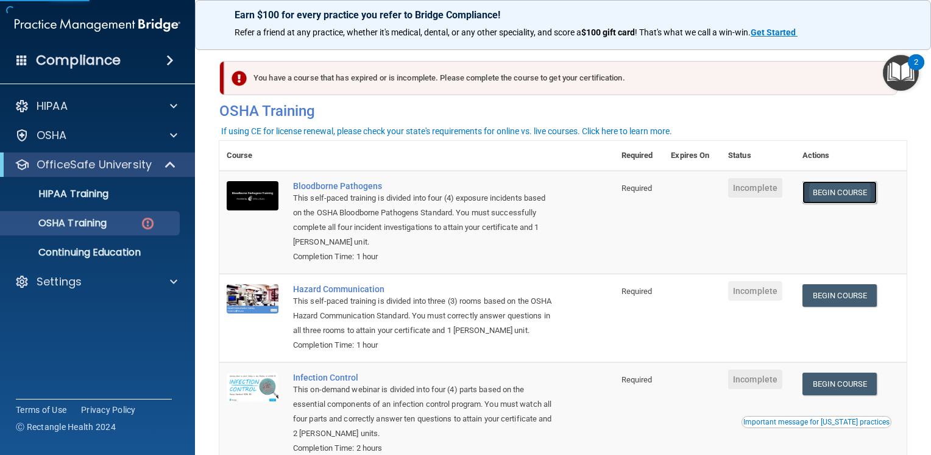
click at [855, 198] on link "Begin Course" at bounding box center [839, 192] width 74 height 23
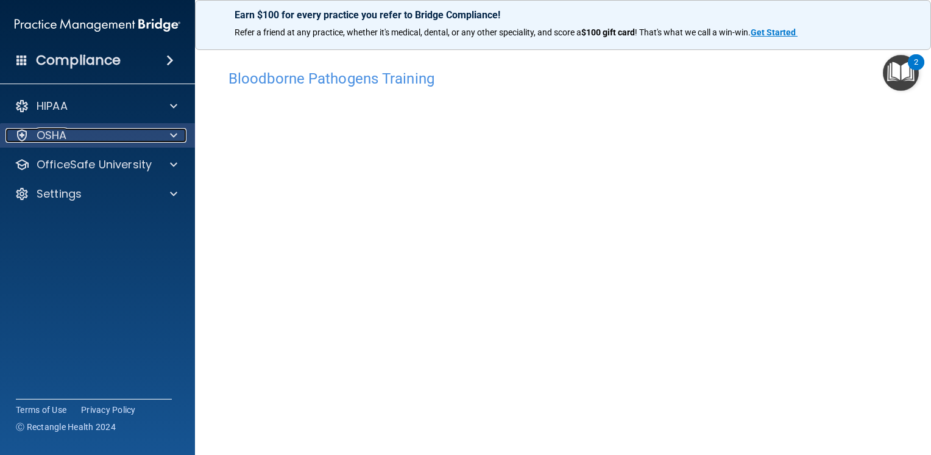
click at [124, 130] on div "OSHA" at bounding box center [80, 135] width 151 height 15
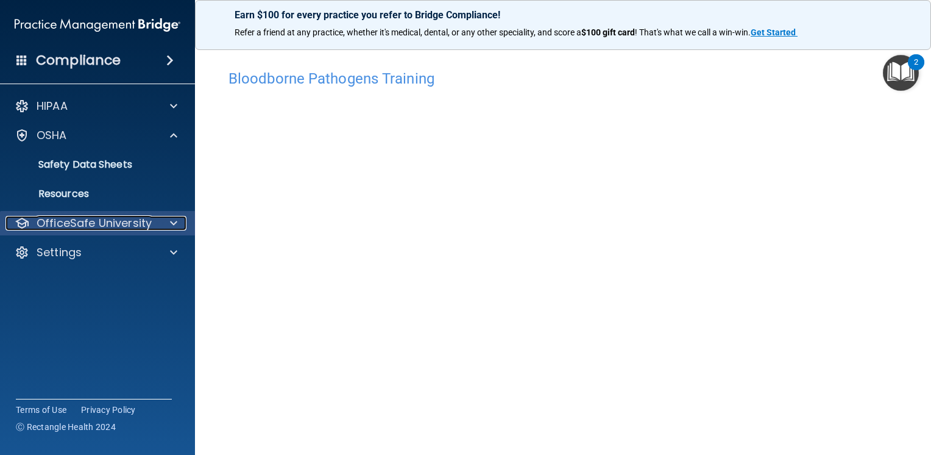
click at [139, 219] on p "OfficeSafe University" at bounding box center [94, 223] width 115 height 15
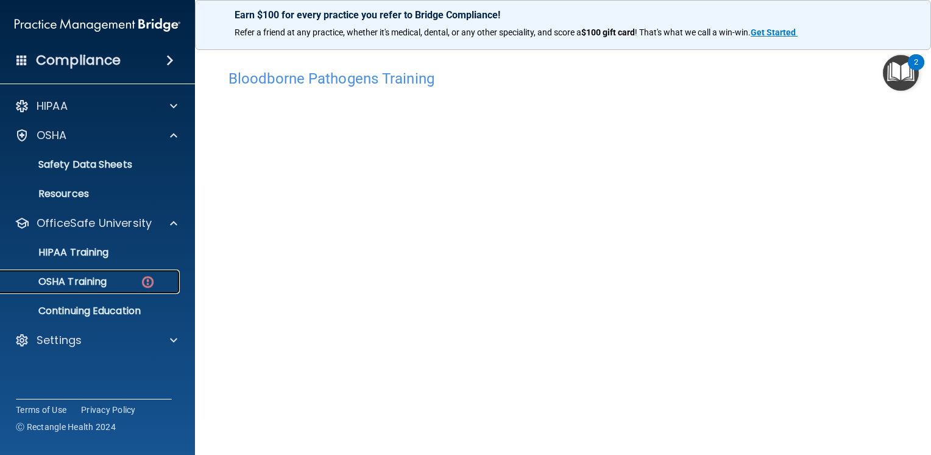
click at [107, 280] on p "OSHA Training" at bounding box center [57, 281] width 99 height 12
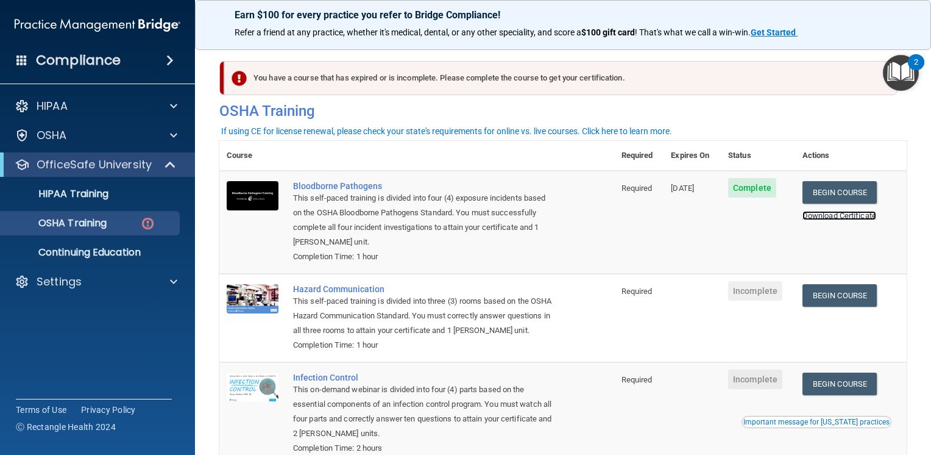
click at [819, 216] on link "Download Certificate" at bounding box center [839, 215] width 74 height 9
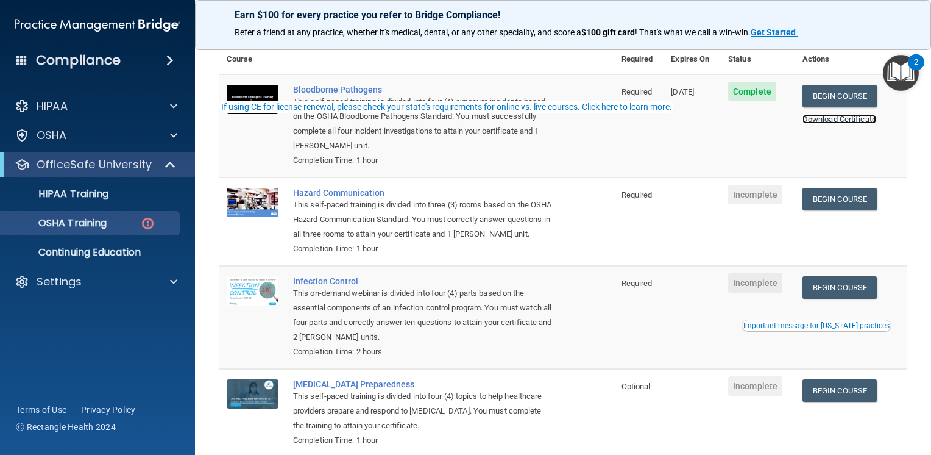
scroll to position [122, 0]
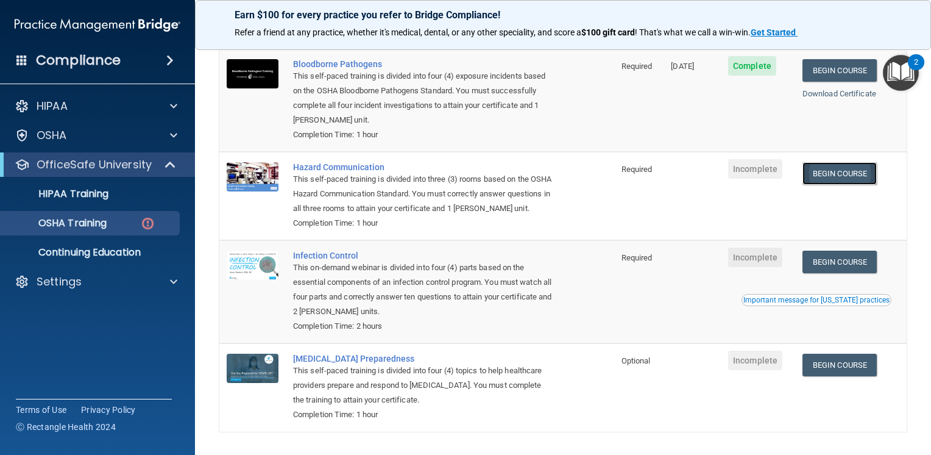
click at [843, 177] on link "Begin Course" at bounding box center [839, 173] width 74 height 23
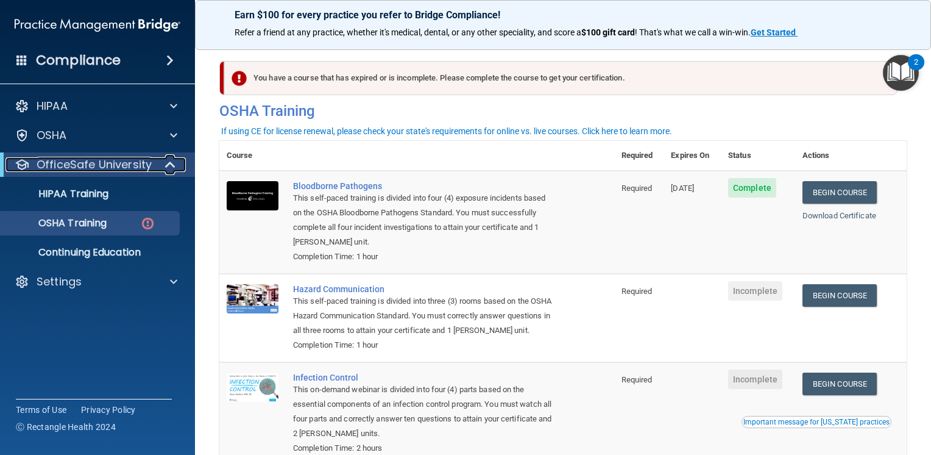
click at [105, 166] on p "OfficeSafe University" at bounding box center [94, 164] width 115 height 15
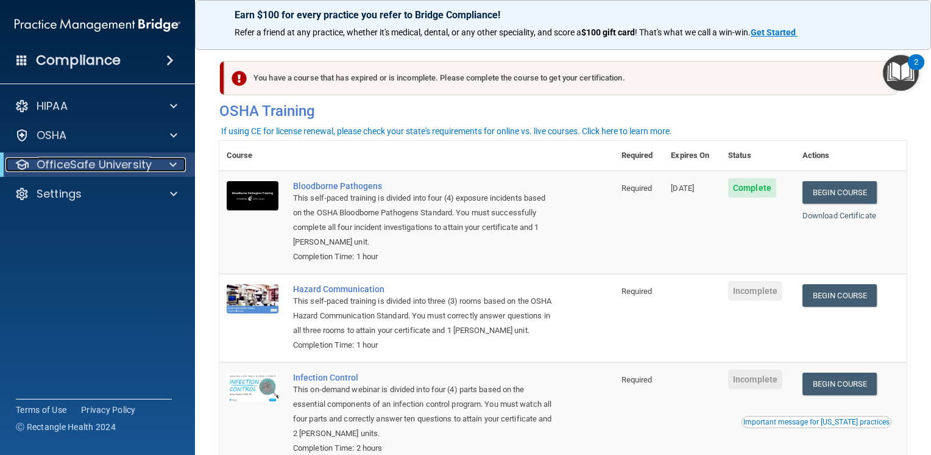
click at [111, 161] on p "OfficeSafe University" at bounding box center [94, 164] width 115 height 15
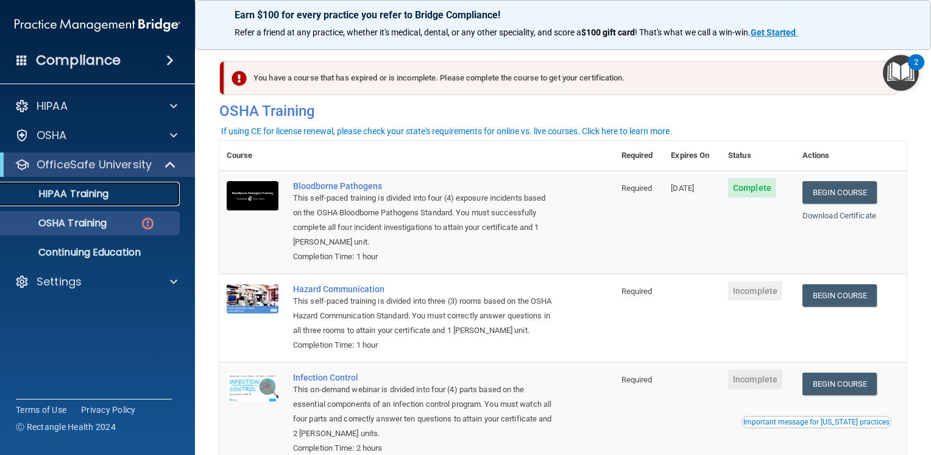
click at [98, 190] on p "HIPAA Training" at bounding box center [58, 194] width 101 height 12
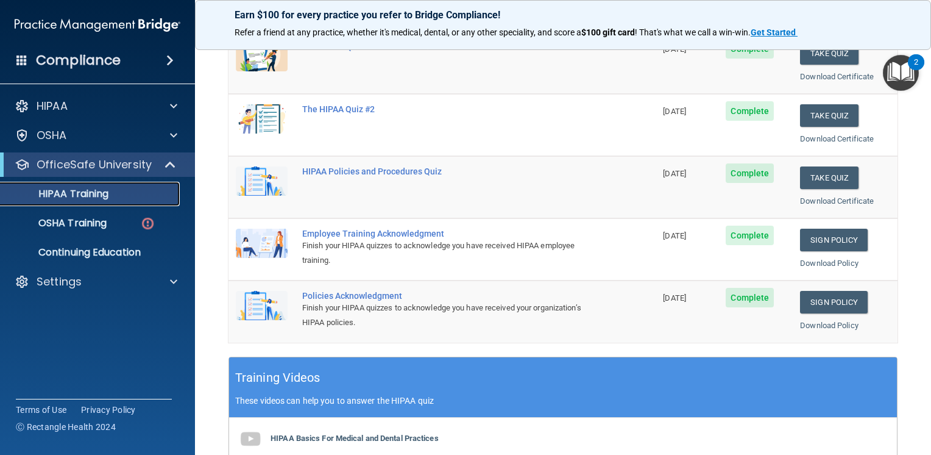
scroll to position [158, 0]
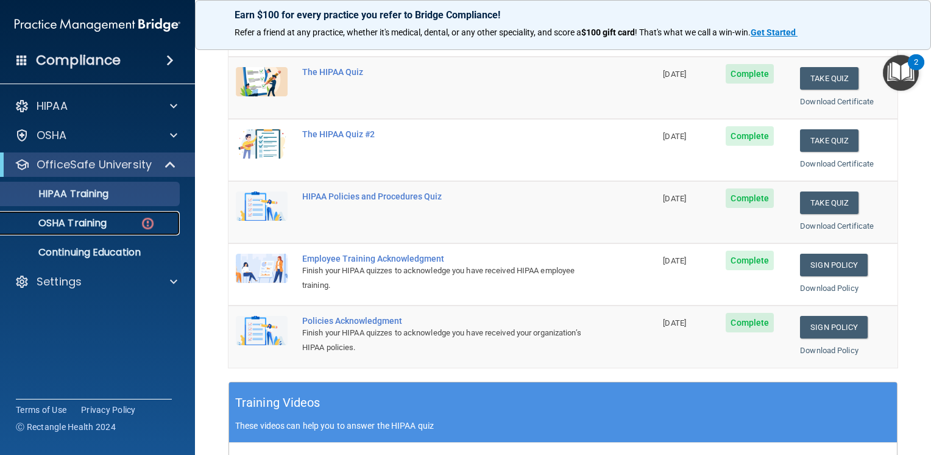
click at [101, 218] on p "OSHA Training" at bounding box center [57, 223] width 99 height 12
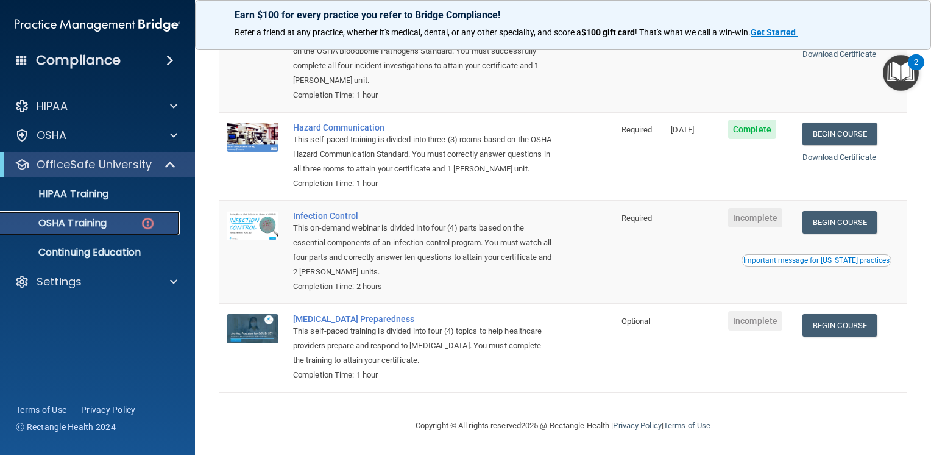
scroll to position [140, 0]
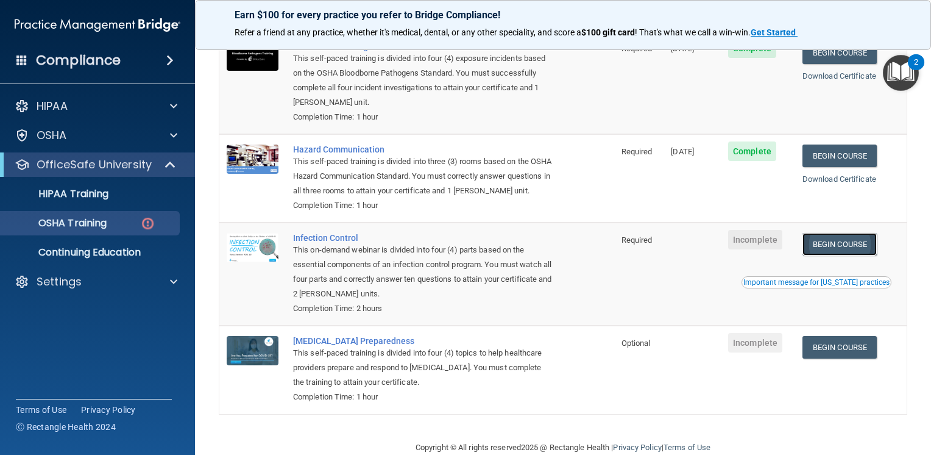
click at [849, 255] on link "Begin Course" at bounding box center [839, 244] width 74 height 23
click at [815, 179] on link "Download Certificate" at bounding box center [839, 178] width 74 height 9
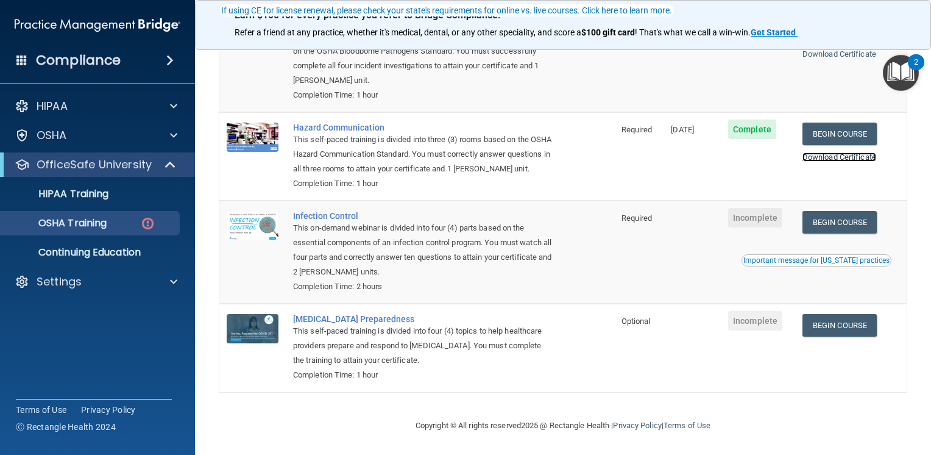
scroll to position [178, 0]
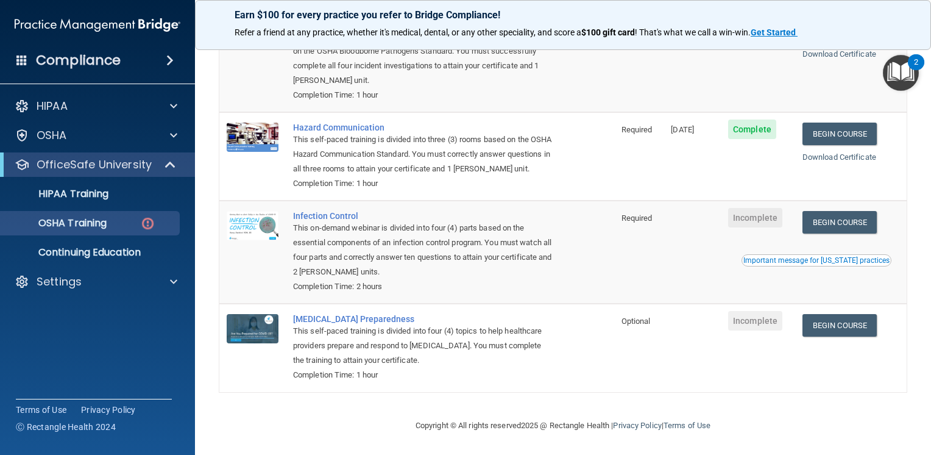
click at [512, 88] on div "Completion Time: 1 hour" at bounding box center [423, 95] width 260 height 15
click at [94, 284] on div "Settings" at bounding box center [80, 281] width 151 height 15
click at [94, 335] on p "Sign Out" at bounding box center [91, 340] width 166 height 12
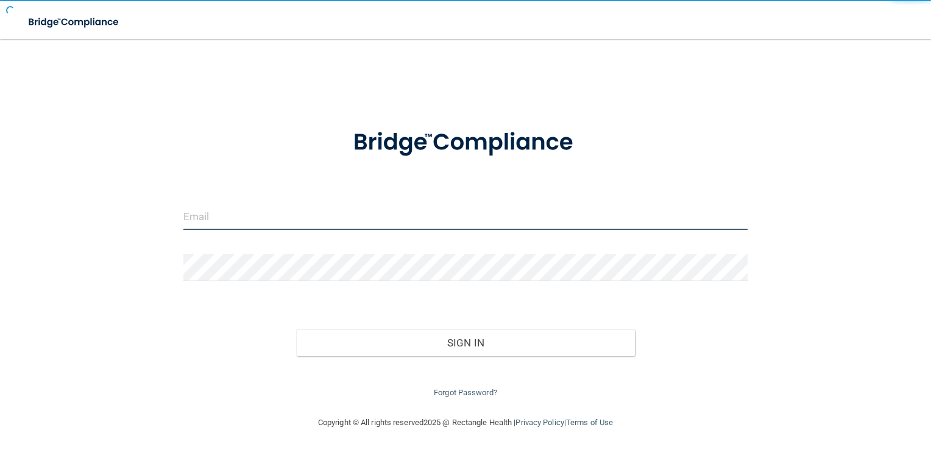
type input "yferrer1234@gmail.com"
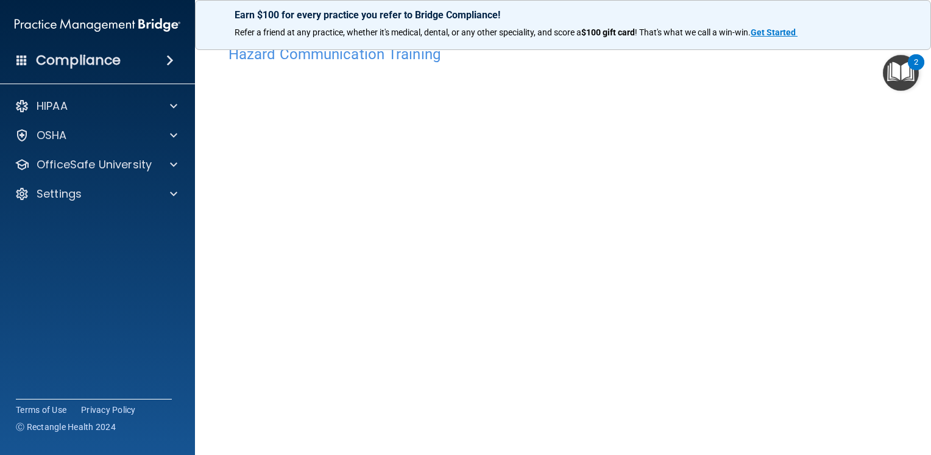
scroll to position [3, 0]
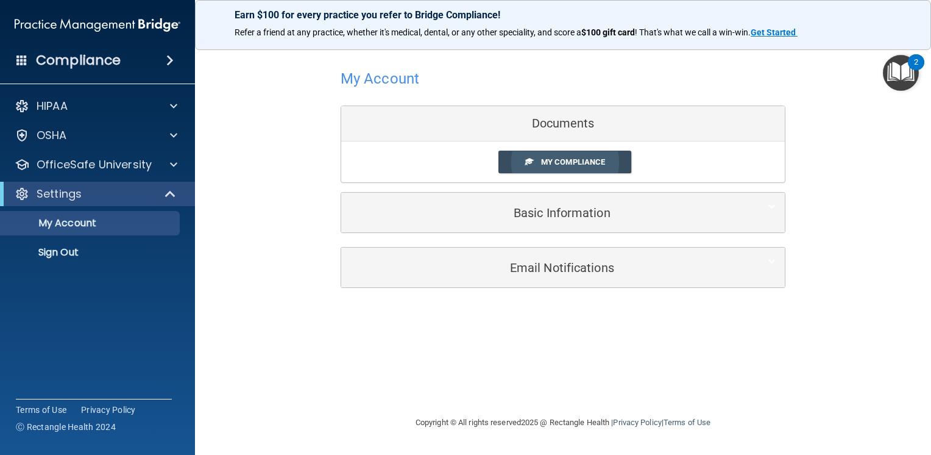
click at [590, 160] on span "My Compliance" at bounding box center [573, 161] width 64 height 9
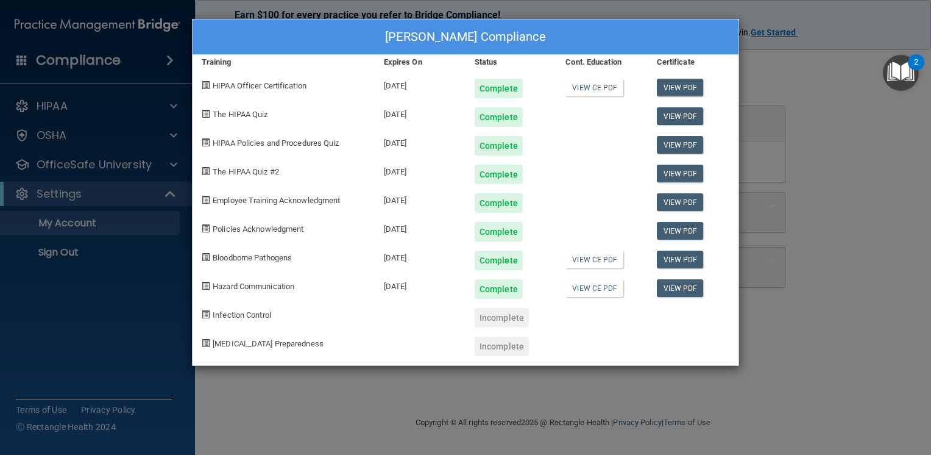
click at [224, 419] on div "[PERSON_NAME] Compliance Training Expires On Status Cont. Education Certificate…" at bounding box center [465, 227] width 931 height 455
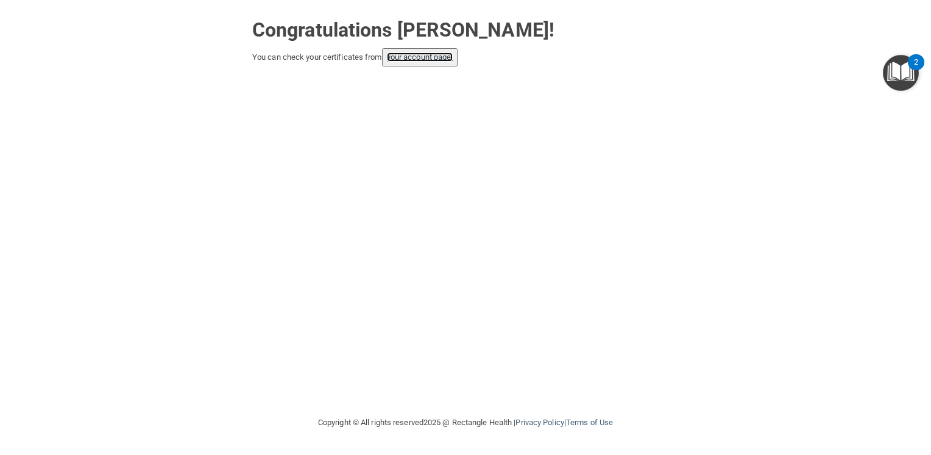
click at [441, 58] on link "your account page!" at bounding box center [420, 56] width 66 height 9
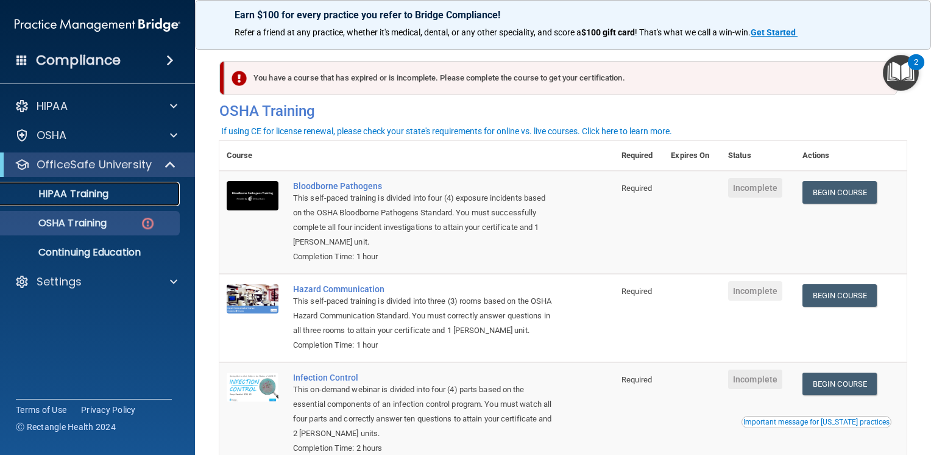
click at [100, 197] on p "HIPAA Training" at bounding box center [58, 194] width 101 height 12
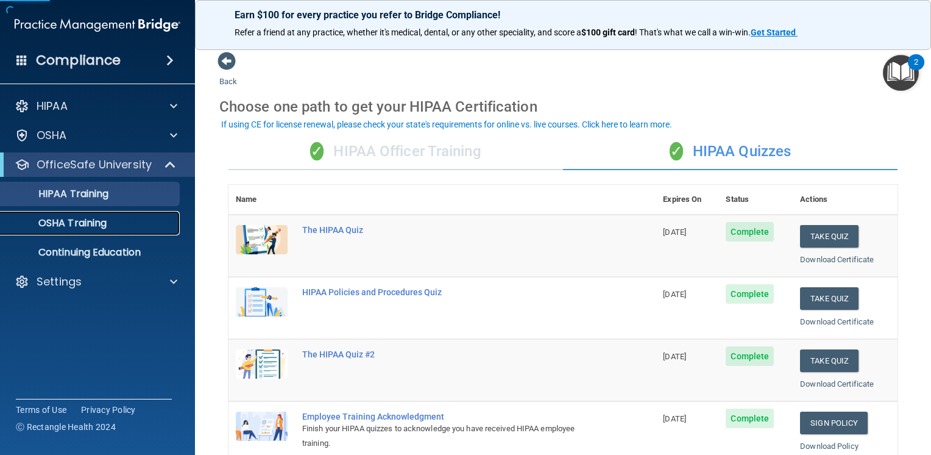
click at [105, 220] on p "OSHA Training" at bounding box center [57, 223] width 99 height 12
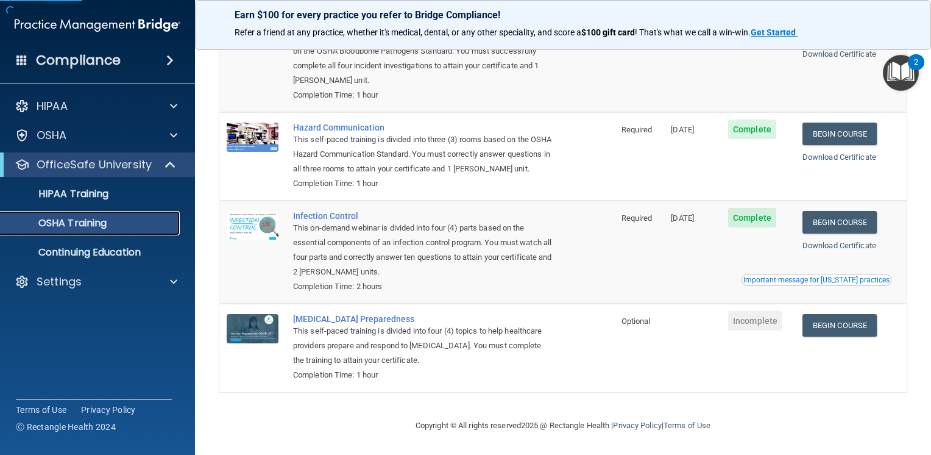
scroll to position [144, 0]
click at [866, 245] on link "Download Certificate" at bounding box center [839, 245] width 74 height 9
click at [159, 161] on div at bounding box center [171, 164] width 30 height 15
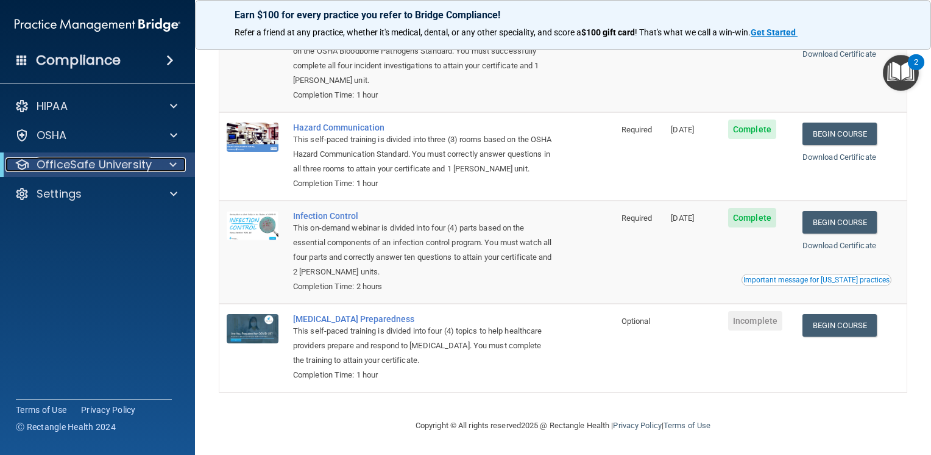
click at [160, 161] on div at bounding box center [171, 164] width 30 height 15
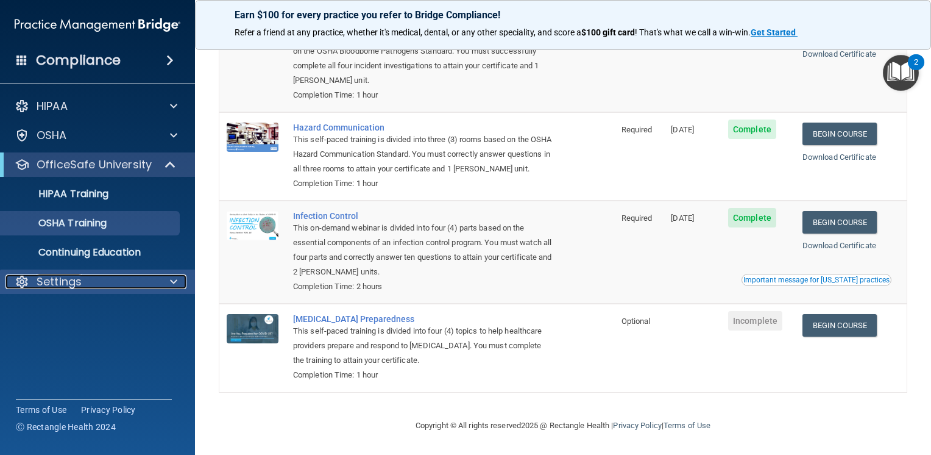
click at [76, 285] on p "Settings" at bounding box center [59, 281] width 45 height 15
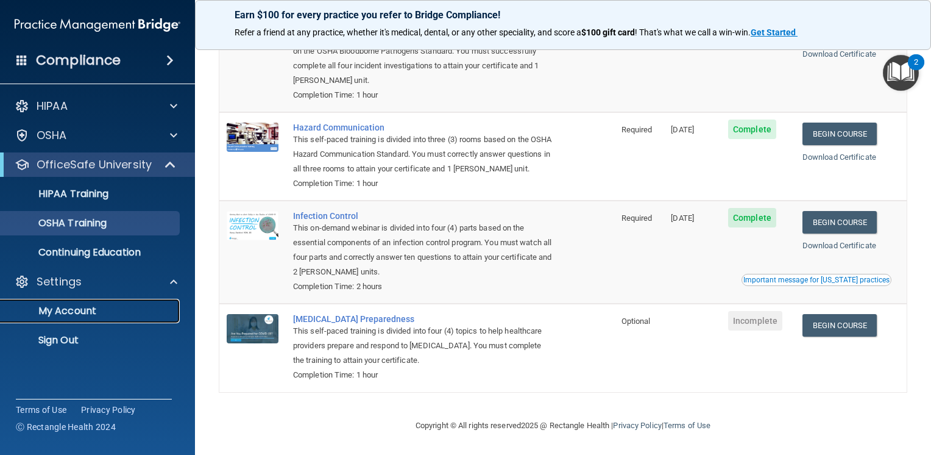
click at [79, 311] on p "My Account" at bounding box center [91, 311] width 166 height 12
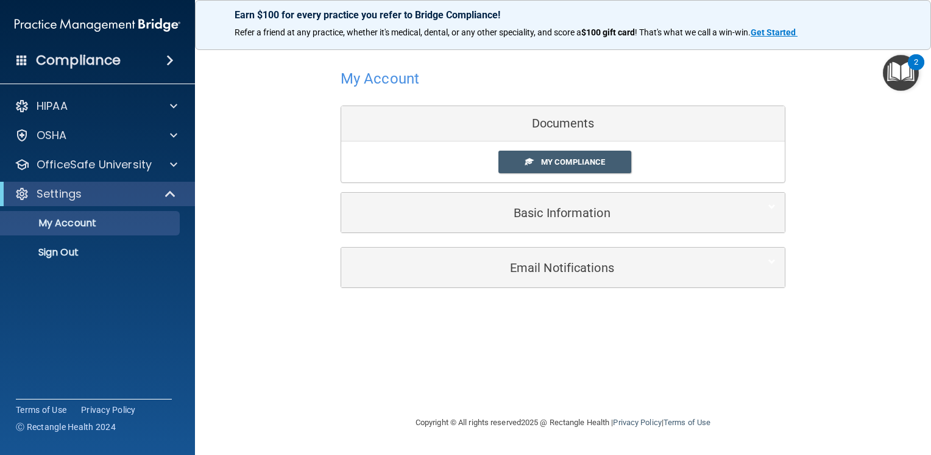
click at [575, 127] on div "Documents" at bounding box center [563, 123] width 444 height 35
click at [568, 169] on link "My Compliance" at bounding box center [564, 162] width 133 height 23
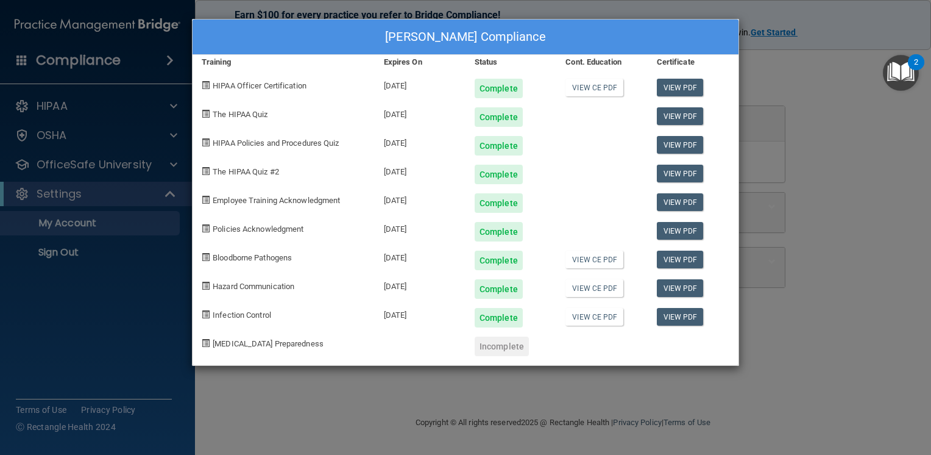
click at [790, 85] on div "[PERSON_NAME] Compliance Training Expires On Status Cont. Education Certificate…" at bounding box center [465, 227] width 931 height 455
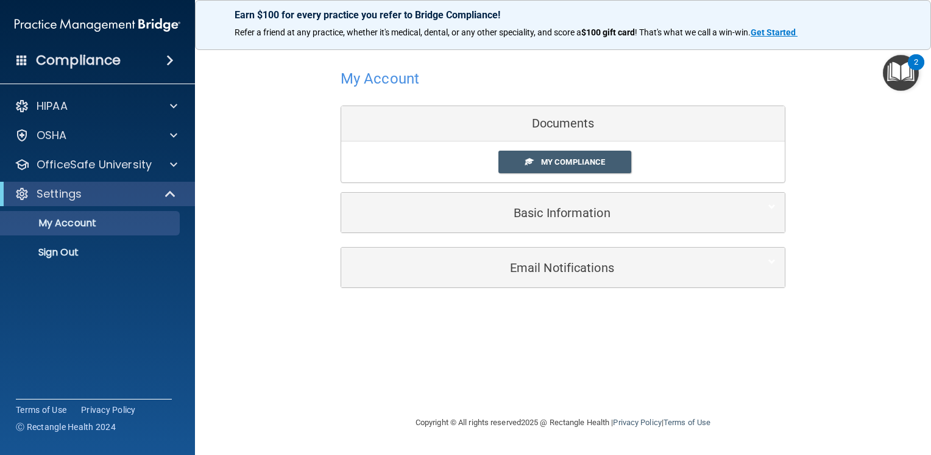
click at [913, 65] on div "2" at bounding box center [916, 62] width 16 height 16
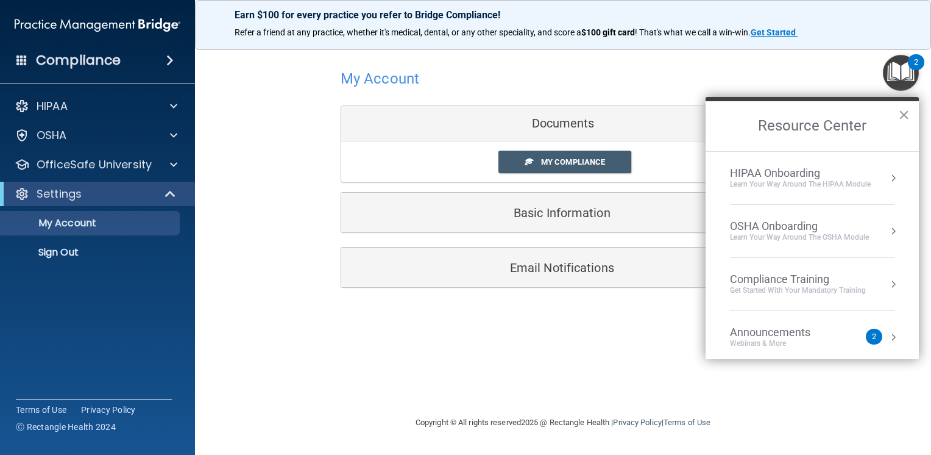
click at [872, 336] on div "2" at bounding box center [874, 336] width 4 height 0
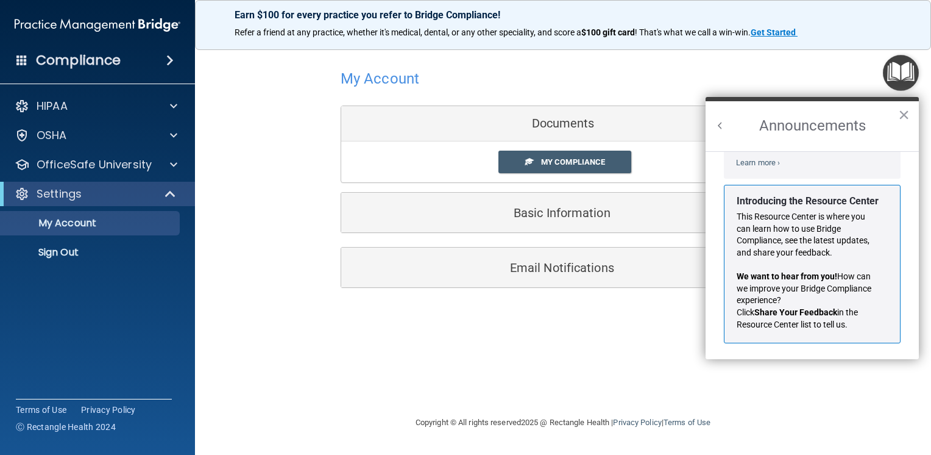
scroll to position [199, 0]
click at [643, 339] on div "My Account Documents My Compliance My Compliance My BAA Basic Information Full …" at bounding box center [562, 227] width 687 height 352
click at [905, 110] on button "×" at bounding box center [904, 114] width 12 height 19
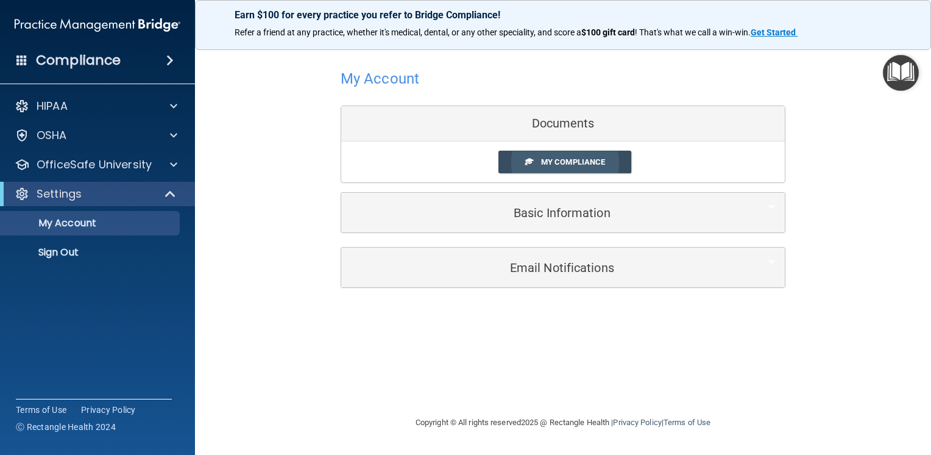
click at [578, 167] on link "My Compliance" at bounding box center [564, 162] width 133 height 23
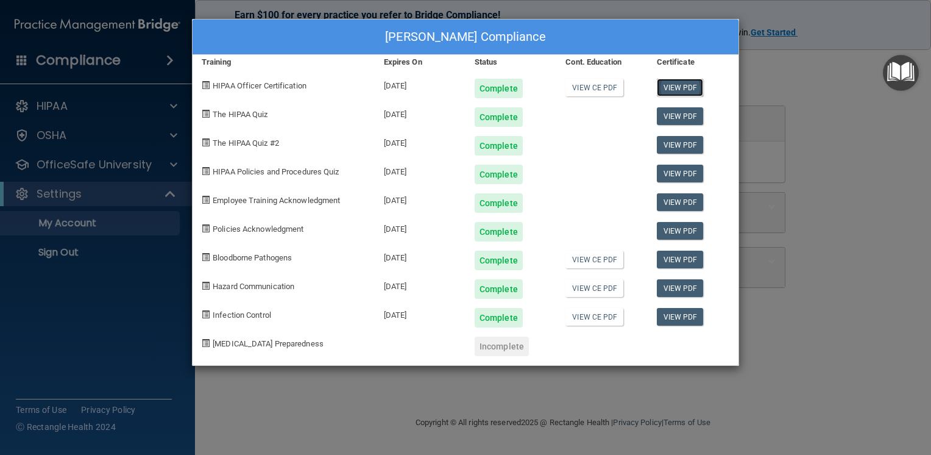
click at [675, 88] on link "View PDF" at bounding box center [680, 88] width 47 height 18
click at [680, 119] on link "View PDF" at bounding box center [680, 116] width 47 height 18
click at [674, 143] on link "View PDF" at bounding box center [680, 145] width 47 height 18
click at [688, 172] on link "View PDF" at bounding box center [680, 174] width 47 height 18
click at [670, 206] on link "View PDF" at bounding box center [680, 202] width 47 height 18
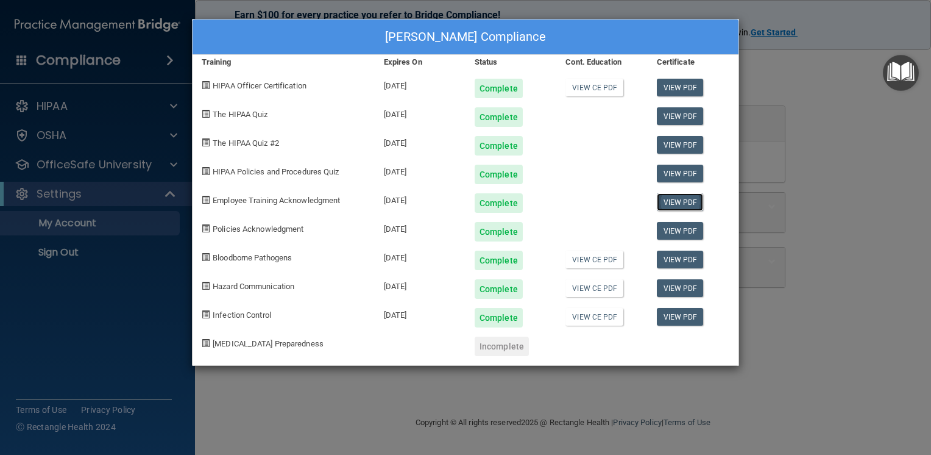
click at [689, 197] on link "View PDF" at bounding box center [680, 202] width 47 height 18
click at [682, 231] on link "View PDF" at bounding box center [680, 231] width 47 height 18
click at [675, 258] on link "View PDF" at bounding box center [680, 259] width 47 height 18
click at [690, 286] on link "View PDF" at bounding box center [680, 288] width 47 height 18
click at [700, 316] on link "View PDF" at bounding box center [680, 317] width 47 height 18
